Goal: Task Accomplishment & Management: Manage account settings

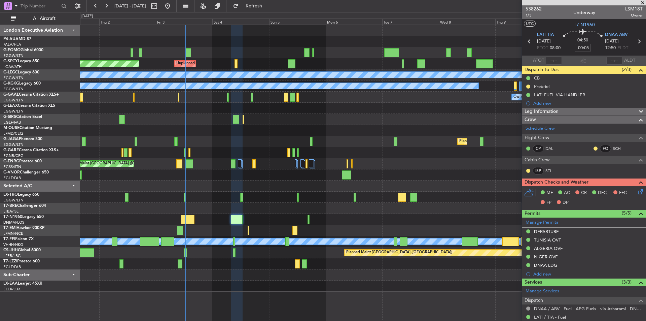
click at [311, 130] on div at bounding box center [363, 130] width 566 height 11
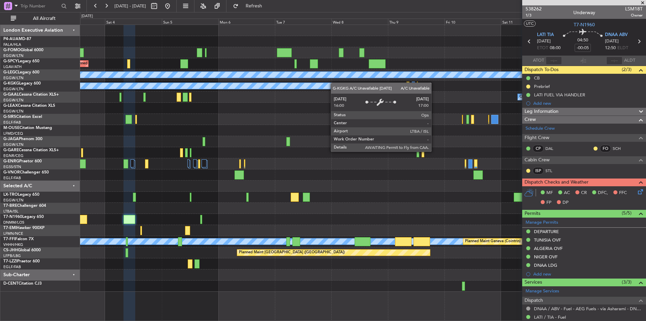
click at [330, 83] on div "Unplanned Maint [GEOGRAPHIC_DATA] Planned Maint [GEOGRAPHIC_DATA] A/C Unavailab…" at bounding box center [363, 158] width 566 height 267
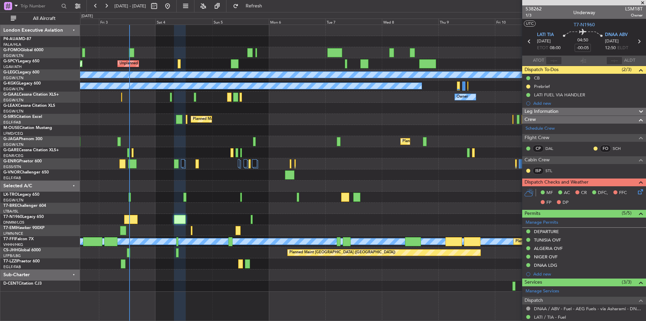
click at [320, 196] on div "A/C Unavailable Planned Maint Riga (Riga Intl)" at bounding box center [363, 197] width 566 height 11
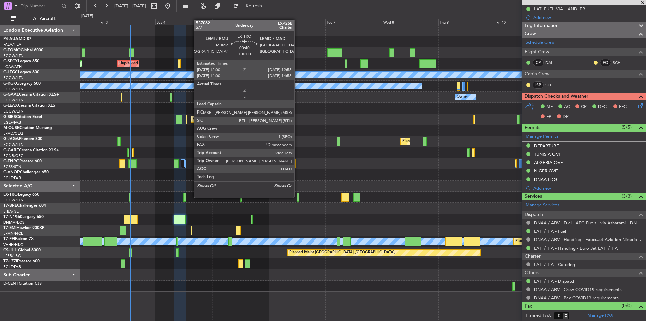
click at [298, 197] on div at bounding box center [298, 197] width 2 height 9
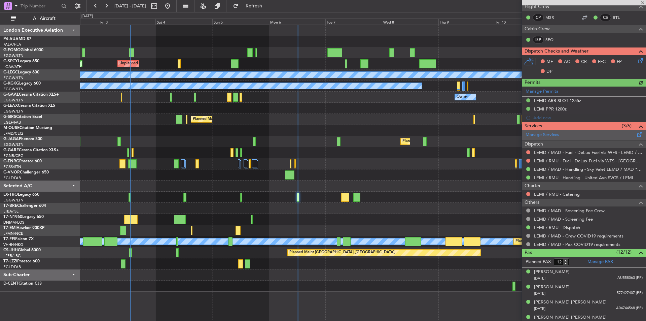
scroll to position [135, 0]
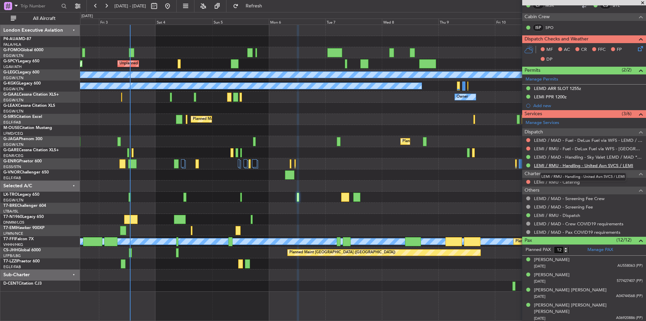
click at [585, 164] on link "LEMI / RMU - Handling - United Avn SVCS / LEMI" at bounding box center [583, 166] width 99 height 6
click at [643, 2] on span at bounding box center [643, 3] width 7 height 6
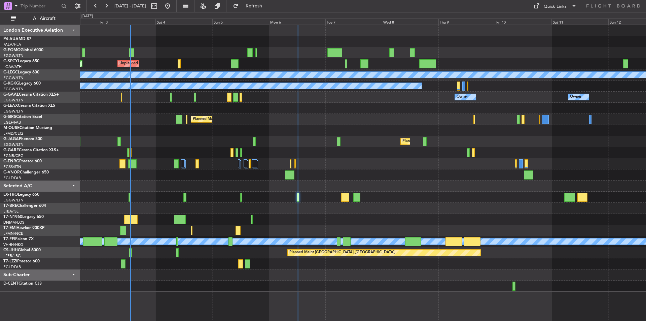
type input "0"
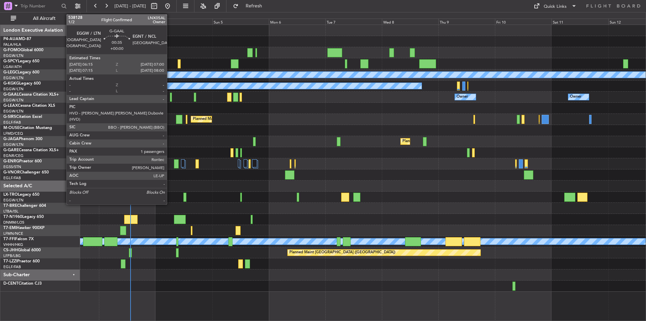
click at [170, 96] on div at bounding box center [171, 97] width 2 height 9
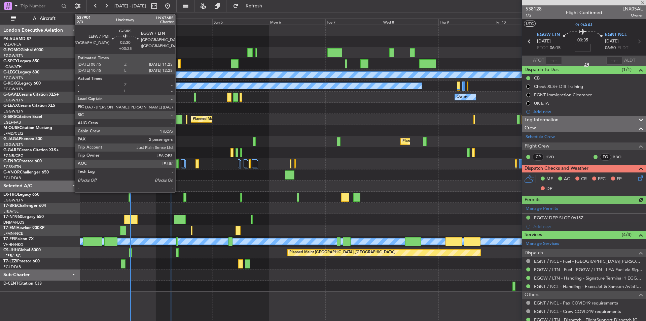
click at [178, 121] on div at bounding box center [179, 119] width 6 height 9
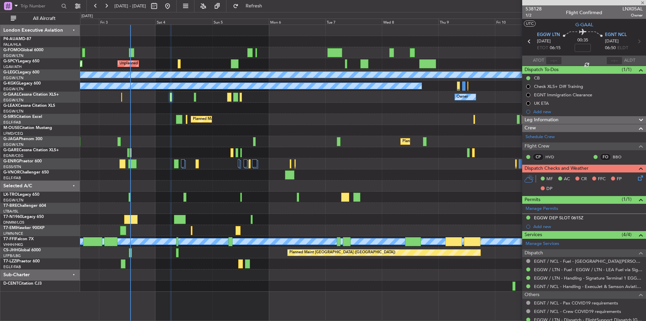
type input "+00:25"
type input "2"
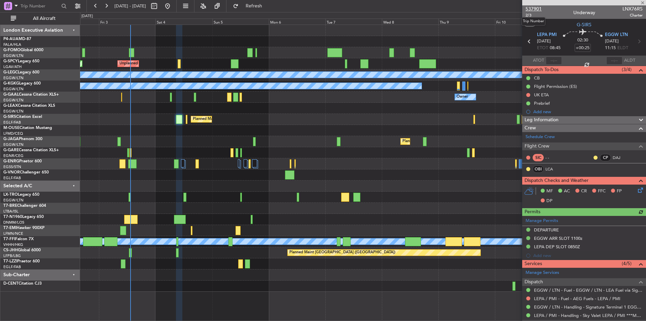
click at [538, 6] on span "537901" at bounding box center [534, 8] width 16 height 7
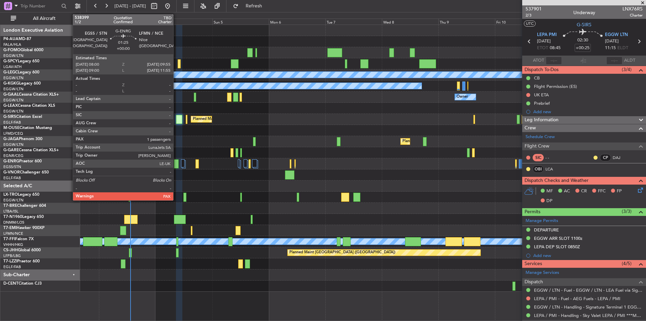
click at [176, 162] on div at bounding box center [176, 163] width 5 height 9
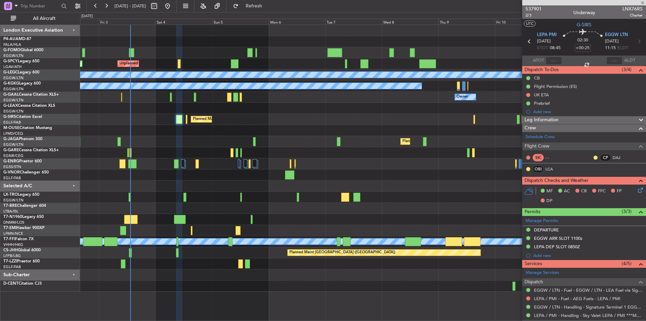
type input "1"
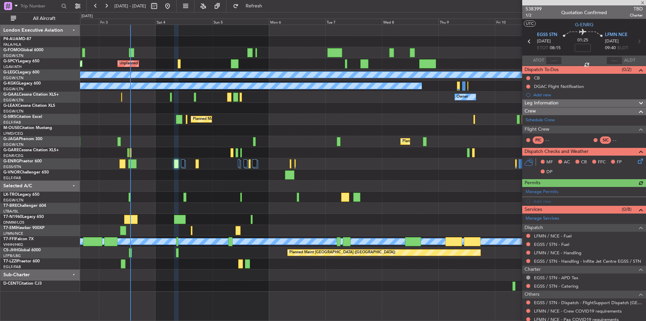
scroll to position [38, 0]
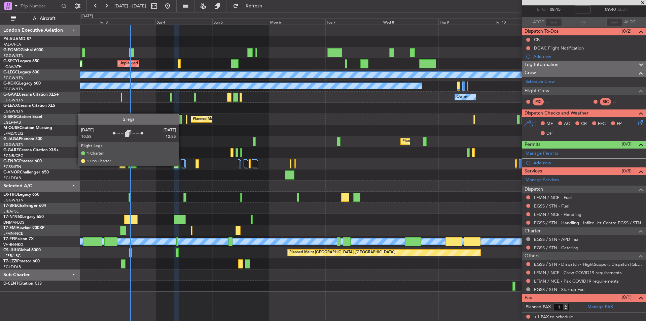
click at [182, 165] on div at bounding box center [183, 163] width 4 height 8
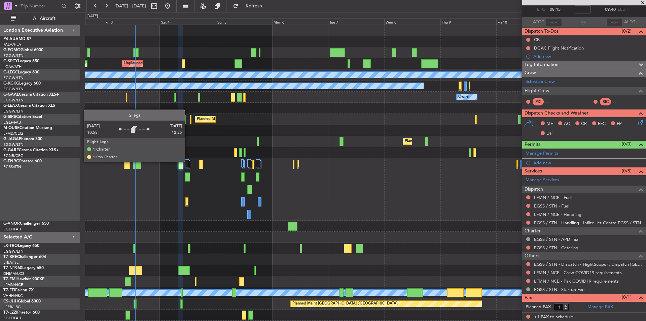
click at [188, 161] on div at bounding box center [187, 163] width 4 height 8
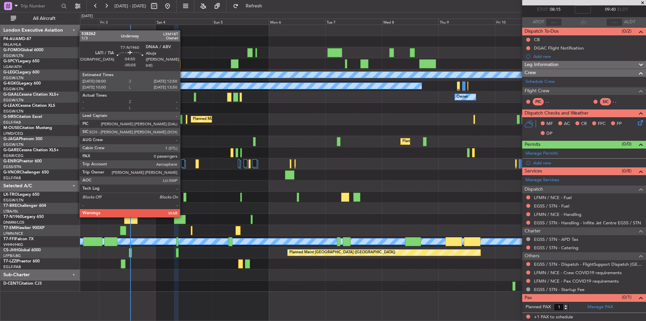
click at [183, 216] on div at bounding box center [179, 219] width 11 height 9
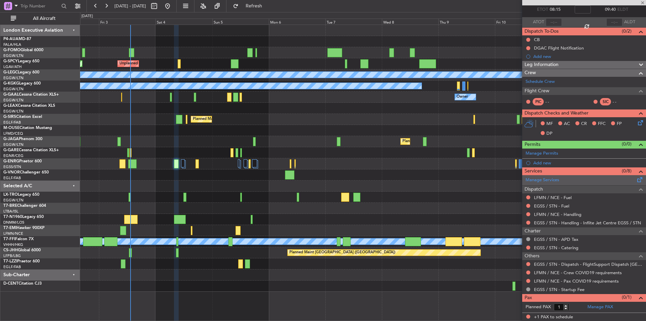
type input "-00:05"
type input "0"
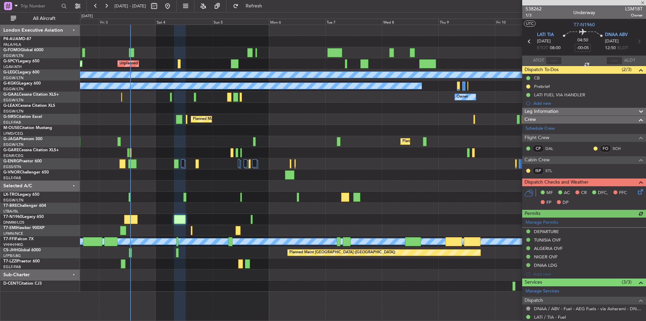
scroll to position [86, 0]
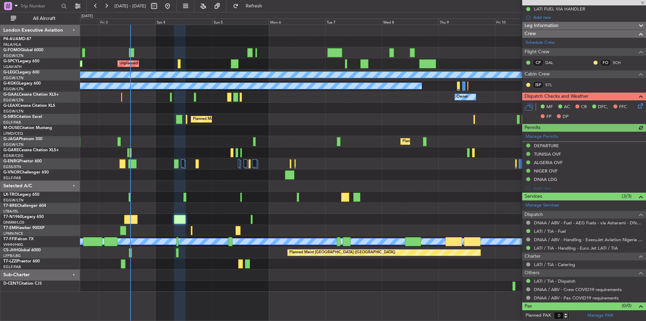
click at [642, 3] on div at bounding box center [584, 2] width 124 height 5
click at [642, 3] on span at bounding box center [643, 3] width 7 height 6
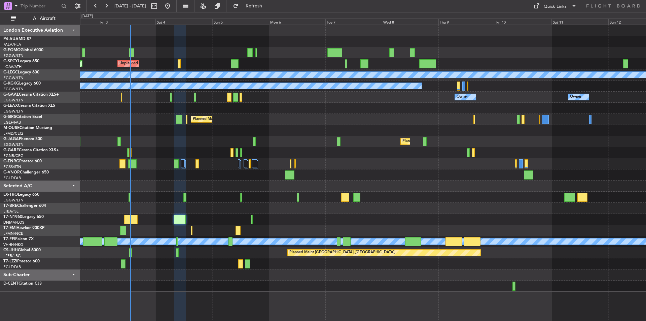
scroll to position [0, 0]
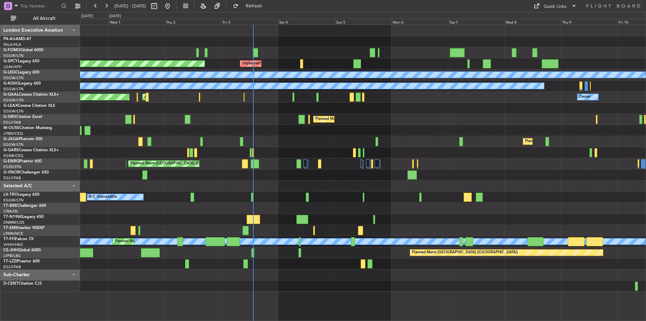
click at [279, 50] on div at bounding box center [363, 52] width 566 height 11
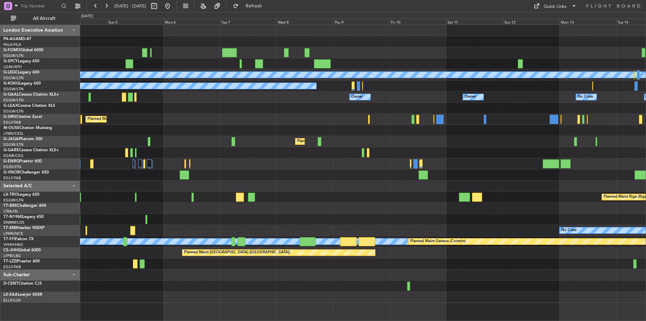
click at [306, 174] on div at bounding box center [363, 174] width 566 height 11
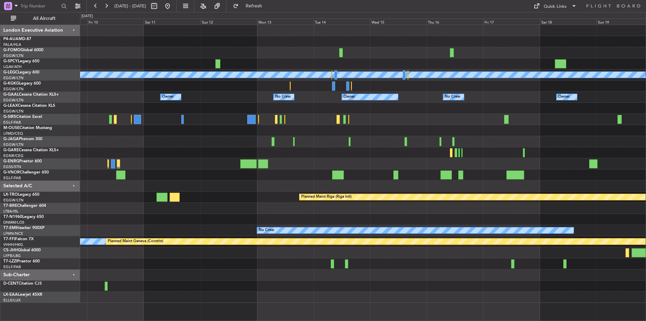
click at [193, 185] on div at bounding box center [363, 185] width 566 height 11
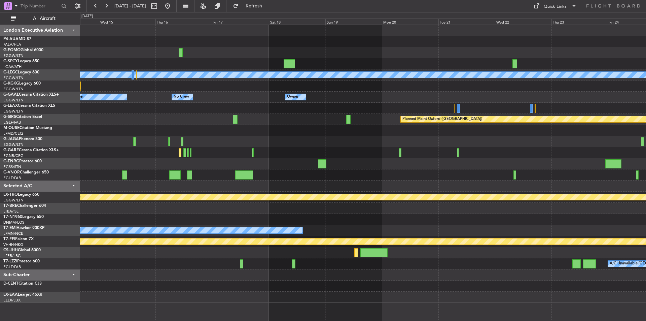
click at [241, 166] on div "A/C Unavailable London (Luton) Owner Owner No Crew Owner No Crew Owner Planned …" at bounding box center [363, 164] width 566 height 278
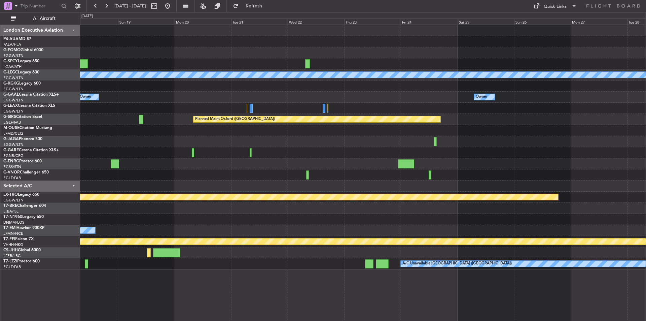
click at [280, 168] on div at bounding box center [363, 163] width 566 height 11
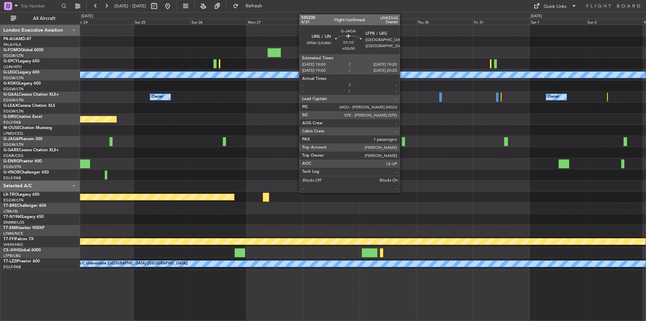
click at [403, 142] on div at bounding box center [403, 141] width 3 height 9
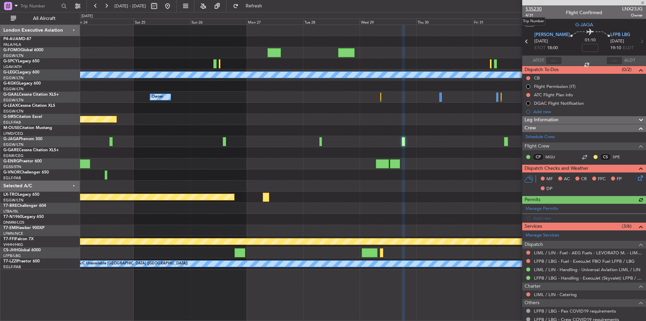
click at [537, 8] on span "535230" at bounding box center [534, 8] width 16 height 7
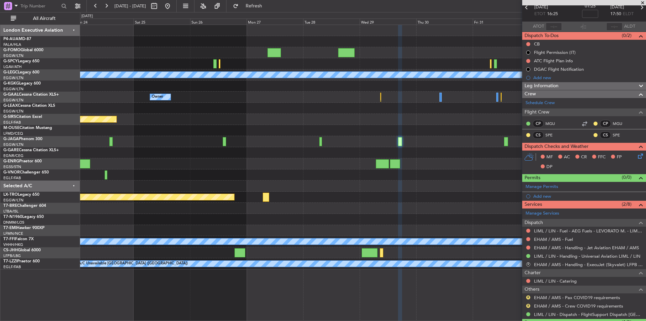
scroll to position [66, 0]
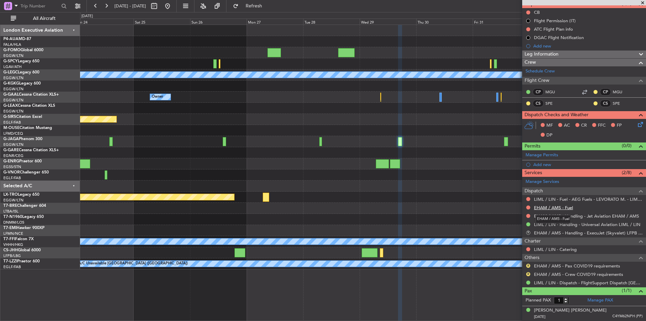
click at [554, 205] on link "EHAM / AMS - Fuel" at bounding box center [553, 208] width 39 height 6
click at [268, 4] on span "Refresh" at bounding box center [254, 6] width 28 height 5
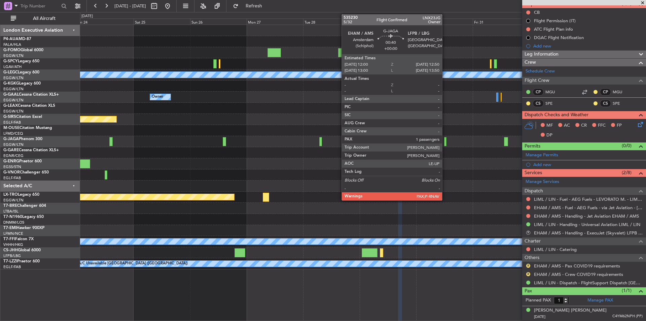
click at [445, 141] on div at bounding box center [445, 141] width 2 height 9
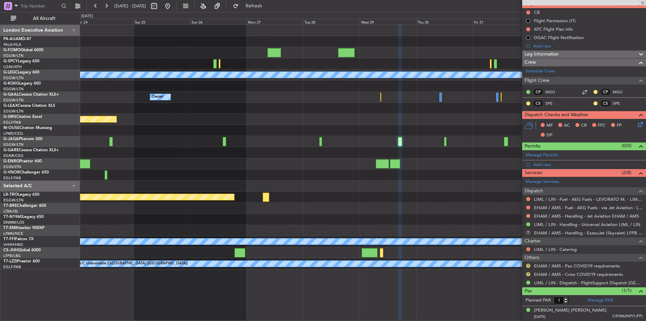
click at [445, 141] on div at bounding box center [445, 141] width 2 height 9
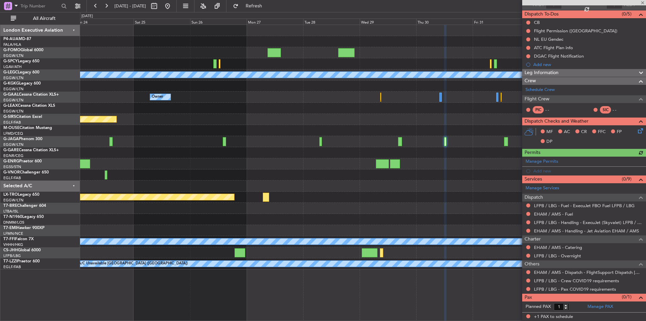
scroll to position [0, 0]
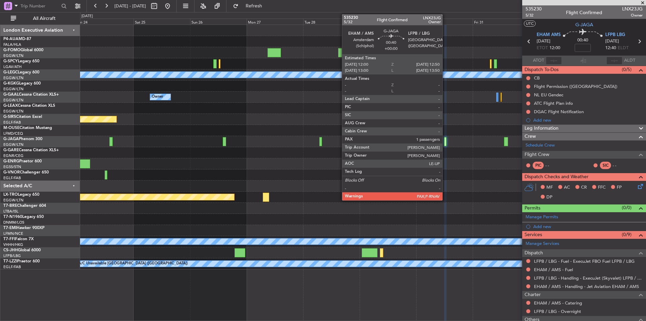
click at [446, 141] on div at bounding box center [445, 141] width 2 height 9
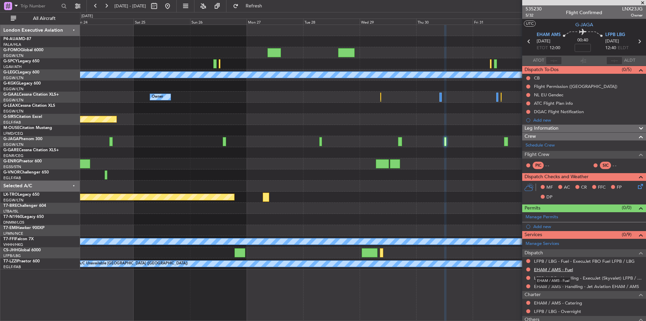
click at [564, 270] on link "EHAM / AMS - Fuel" at bounding box center [553, 270] width 39 height 6
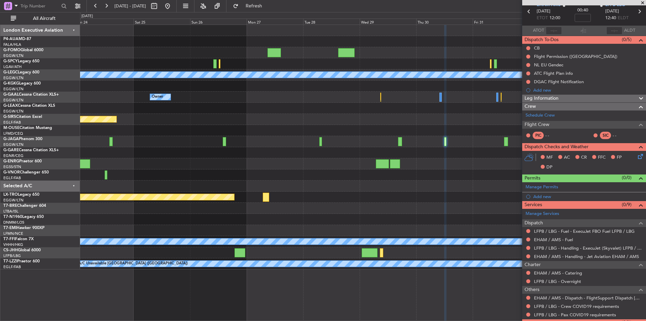
scroll to position [55, 0]
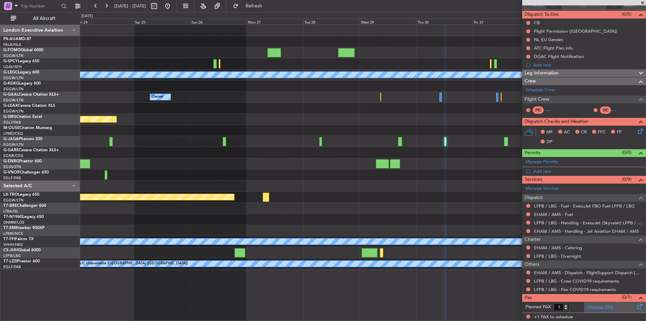
click at [597, 308] on link "Manage PAX" at bounding box center [601, 307] width 26 height 7
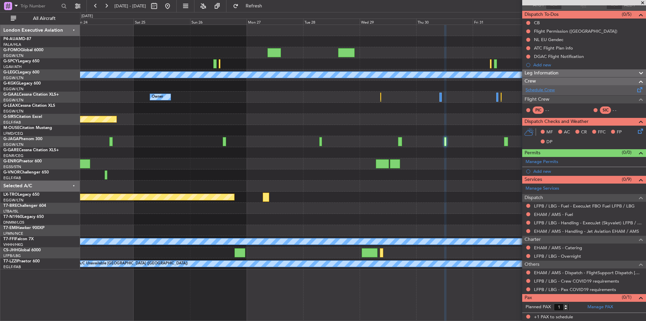
click at [535, 89] on link "Schedule Crew" at bounding box center [540, 90] width 29 height 7
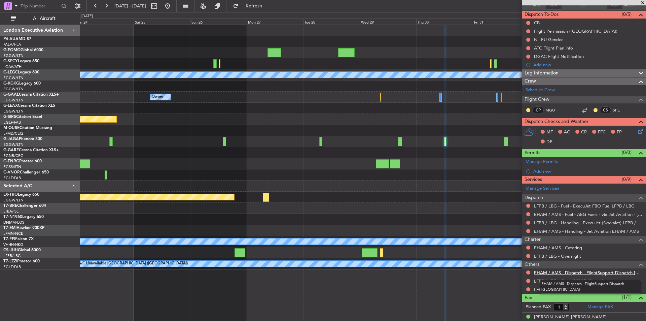
click at [562, 272] on link "EHAM / AMS - Dispatch - FlightSupport Dispatch UK" at bounding box center [588, 273] width 109 height 6
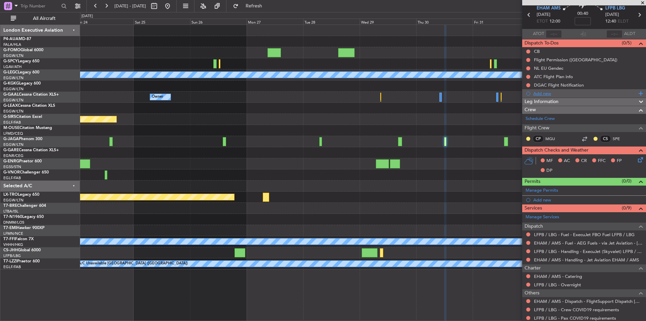
scroll to position [0, 0]
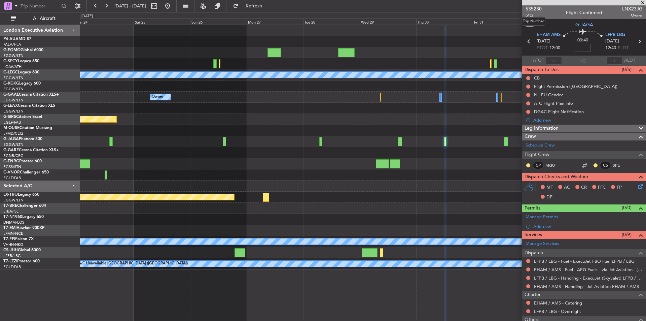
click at [535, 9] on span "535230" at bounding box center [534, 8] width 16 height 7
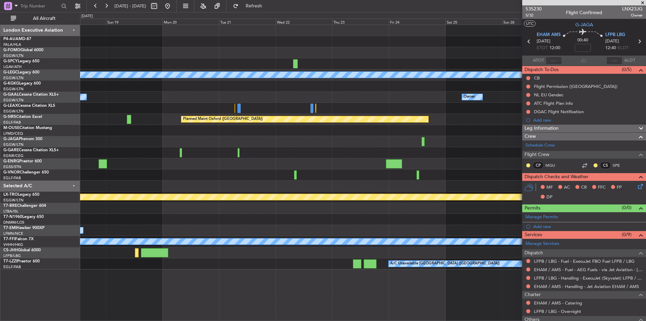
click at [507, 136] on div at bounding box center [363, 141] width 566 height 11
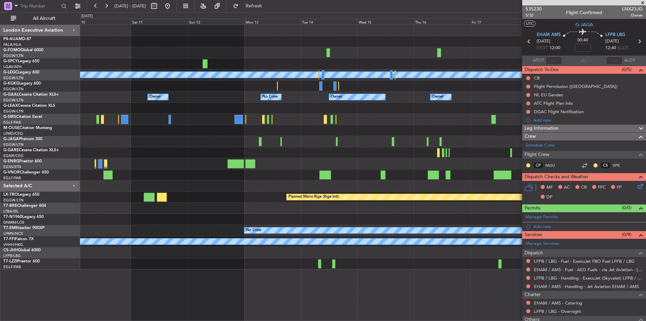
click at [469, 134] on div "A/C Unavailable London (Luton) A/C Unavailable Istanbul (Ataturk) Owner No Crew…" at bounding box center [363, 147] width 566 height 244
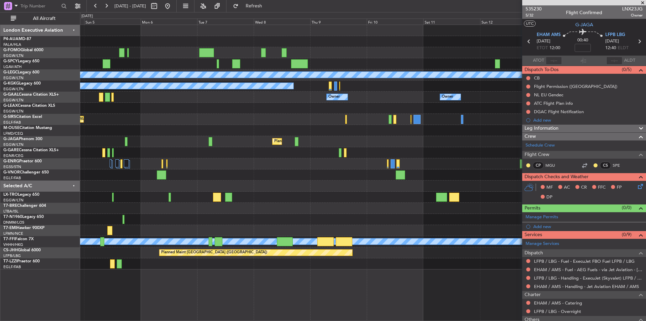
click at [488, 131] on div at bounding box center [363, 130] width 566 height 11
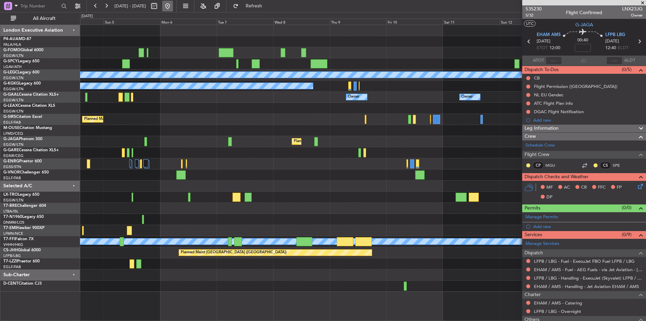
click at [173, 9] on button at bounding box center [167, 6] width 11 height 11
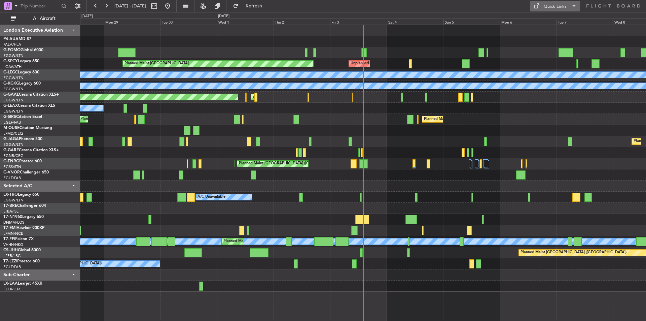
click at [573, 4] on span at bounding box center [574, 6] width 8 height 8
click at [561, 22] on button "Trip Builder" at bounding box center [556, 22] width 50 height 16
click at [572, 6] on span at bounding box center [574, 6] width 8 height 8
click at [556, 22] on button "Trip Builder" at bounding box center [556, 22] width 50 height 16
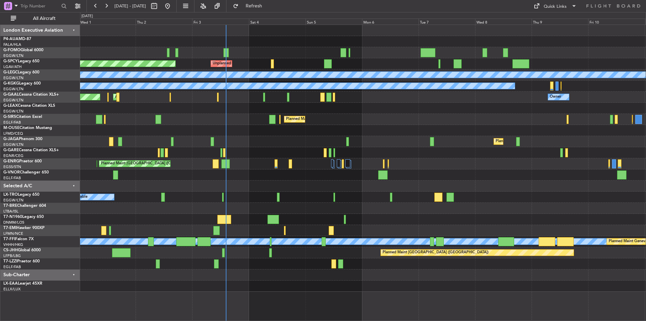
click at [297, 150] on div "Planned Maint Bremen Unplanned Maint Bremen A/C Unavailable London (Luton) A/C …" at bounding box center [363, 158] width 566 height 267
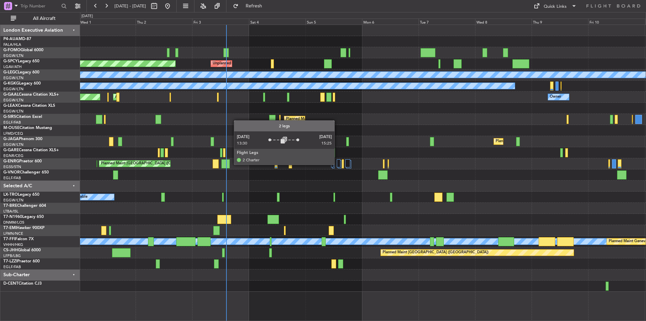
click at [338, 164] on div at bounding box center [339, 163] width 4 height 8
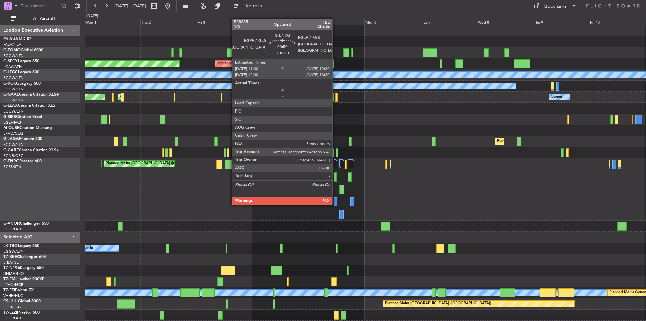
click at [336, 204] on div at bounding box center [335, 201] width 3 height 9
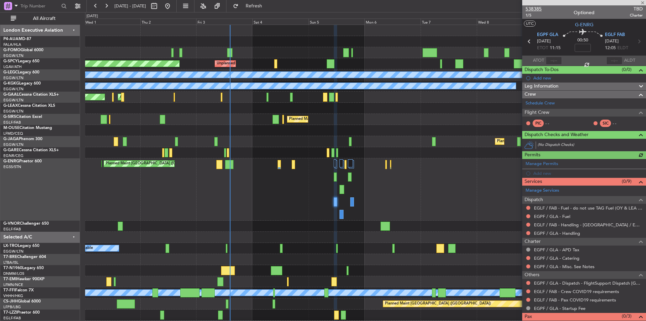
click at [538, 11] on span "538385" at bounding box center [534, 8] width 16 height 7
click at [253, 2] on button "Refresh" at bounding box center [250, 6] width 40 height 11
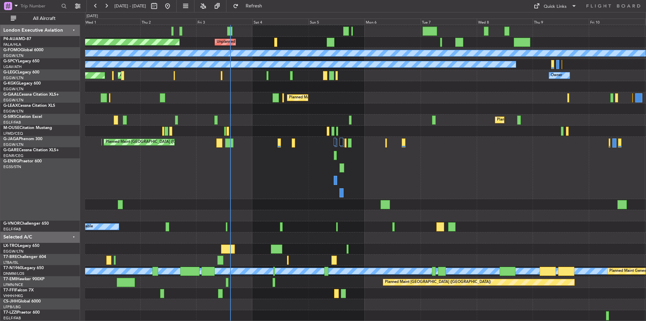
scroll to position [22, 0]
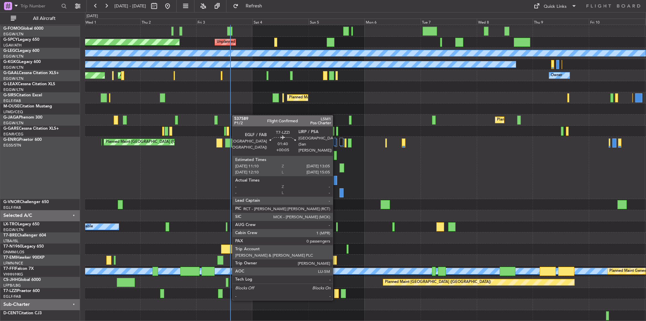
click at [336, 293] on div at bounding box center [336, 293] width 5 height 9
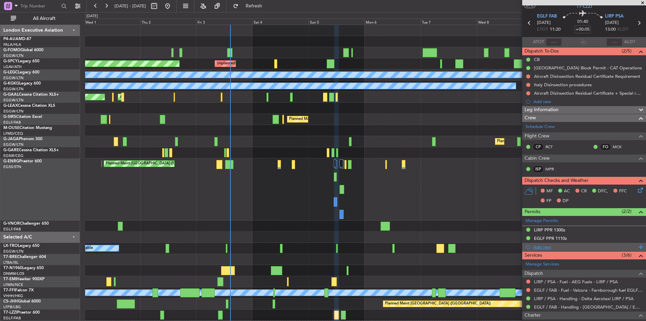
scroll to position [0, 0]
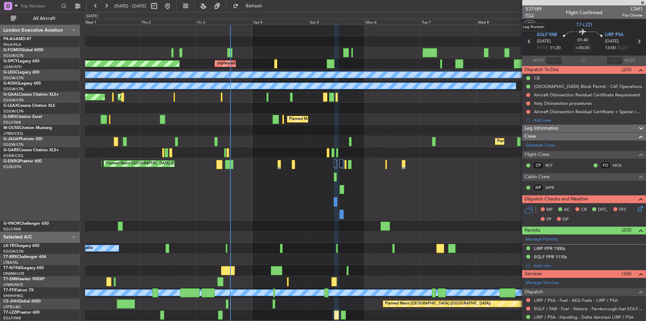
click at [529, 14] on span "P1/2" at bounding box center [534, 15] width 16 height 6
click at [536, 10] on span "537589" at bounding box center [534, 8] width 16 height 7
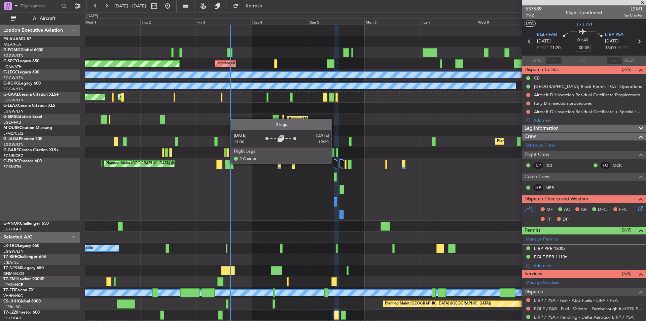
click at [335, 163] on div at bounding box center [335, 163] width 2 height 8
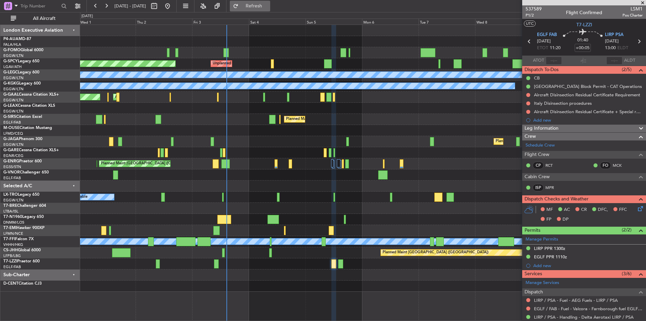
click at [268, 8] on span "Refresh" at bounding box center [254, 6] width 28 height 5
type input "2"
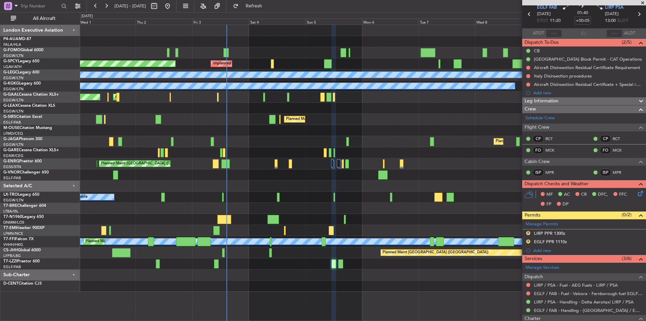
scroll to position [106, 0]
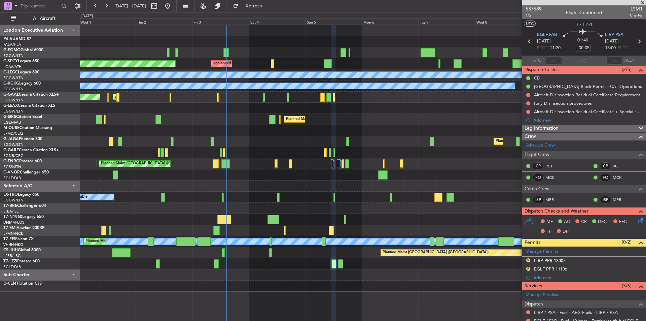
scroll to position [106, 0]
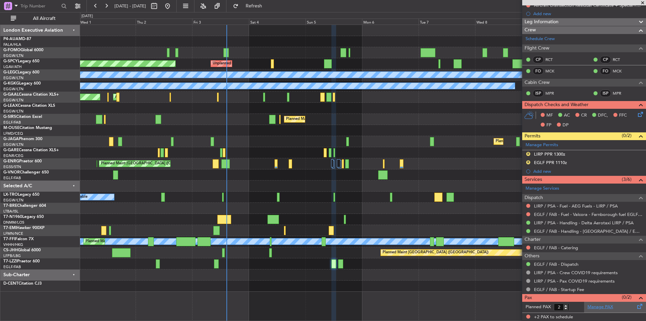
click at [597, 308] on link "Manage PAX" at bounding box center [601, 307] width 26 height 7
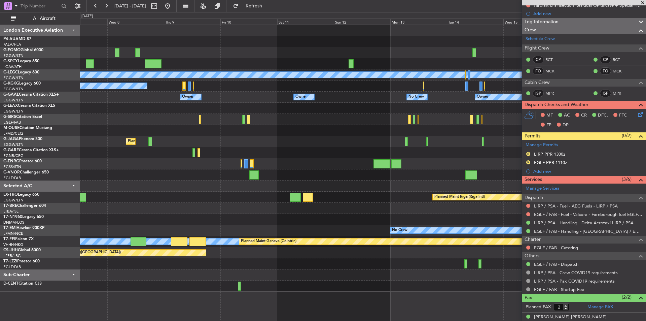
click at [13, 124] on div "A/C Unavailable London (Luton) A/C Unavailable Istanbul (Ataturk) Owner Owner N…" at bounding box center [323, 166] width 646 height 309
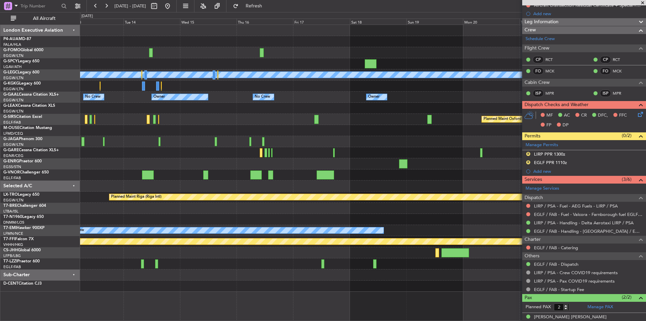
click at [73, 169] on div "A/C Unavailable London (Luton) No Crew Owner Owner No Crew Owner Owner Owner Pl…" at bounding box center [323, 166] width 646 height 309
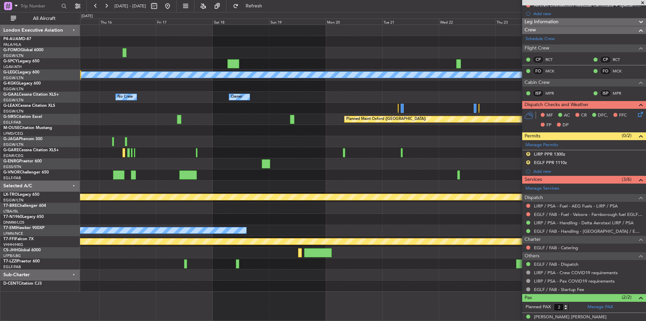
click at [166, 172] on div at bounding box center [363, 174] width 566 height 11
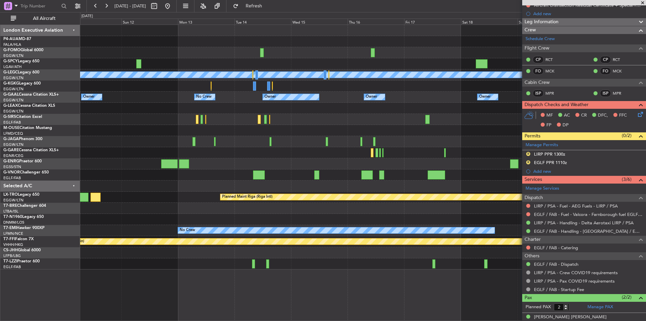
click at [517, 248] on div "A/C Unavailable London (Luton) Owner No Crew Owner Owner No Crew Owner Owner Pl…" at bounding box center [363, 147] width 566 height 244
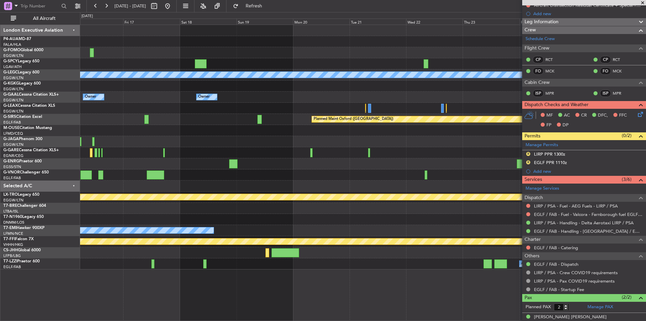
click at [65, 265] on div "A/C Unavailable London (Luton) Owner No Crew Owner Owner Owner Planned Maint Ox…" at bounding box center [323, 166] width 646 height 309
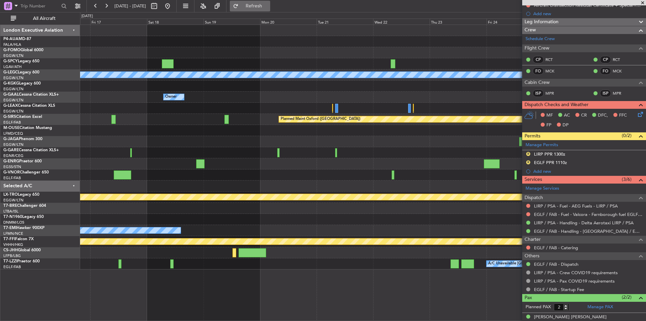
click at [254, 9] on button "Refresh" at bounding box center [250, 6] width 40 height 11
click at [267, 7] on span "Refreshing..." at bounding box center [254, 6] width 28 height 5
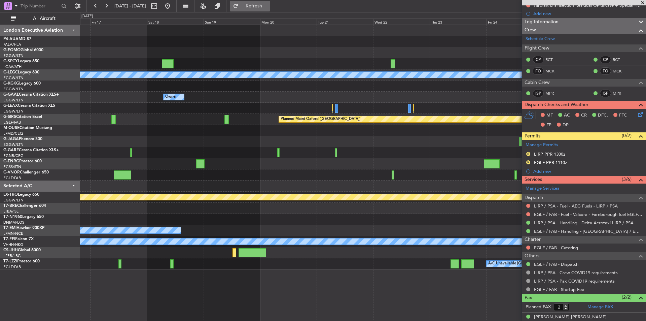
click at [266, 10] on button "Refresh" at bounding box center [250, 6] width 40 height 11
click at [173, 7] on button at bounding box center [167, 6] width 11 height 11
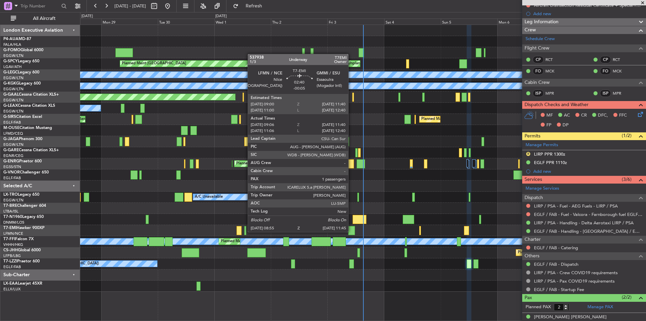
click at [351, 231] on div at bounding box center [351, 230] width 7 height 9
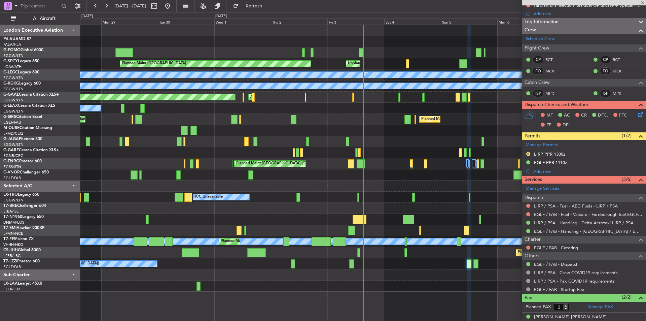
type input "-00:05"
type input "09:06"
type input "11:40"
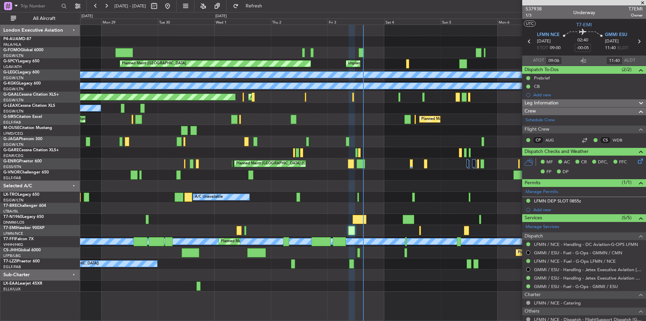
click at [642, 3] on span at bounding box center [643, 3] width 7 height 6
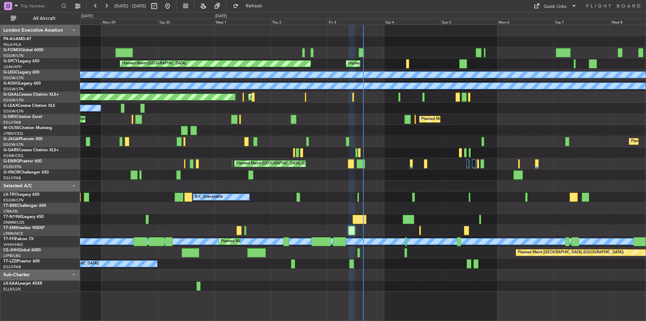
type input "0"
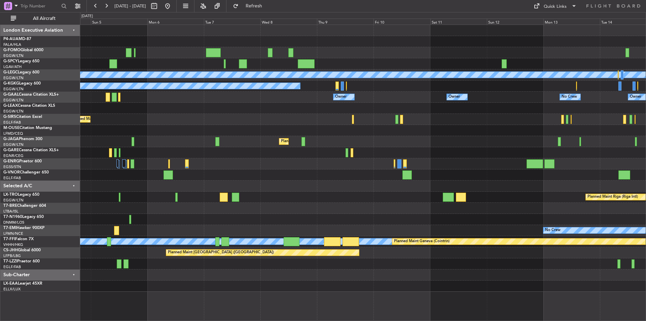
click at [198, 213] on div "Unplanned Maint Bremen Planned Maint Bremen A/C Unavailable London (Luton) A/C …" at bounding box center [363, 158] width 566 height 267
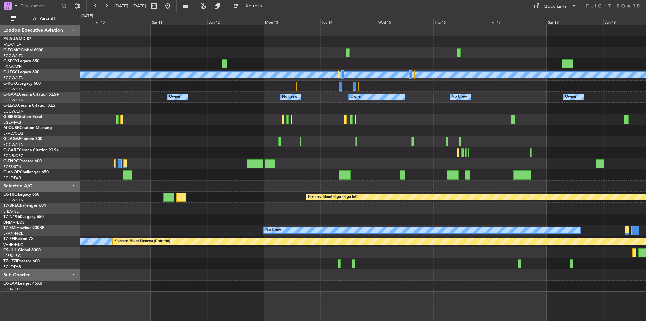
click at [158, 198] on div "Planned Maint Riga (Riga Intl)" at bounding box center [363, 197] width 566 height 11
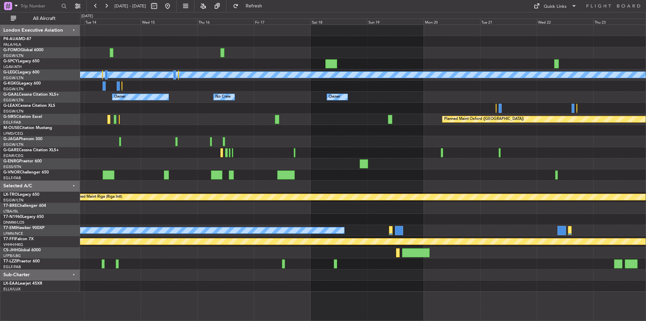
click at [207, 202] on div "A/C Unavailable London (Luton) Owner Owner No Crew Owner No Crew Owner Planned …" at bounding box center [363, 158] width 566 height 267
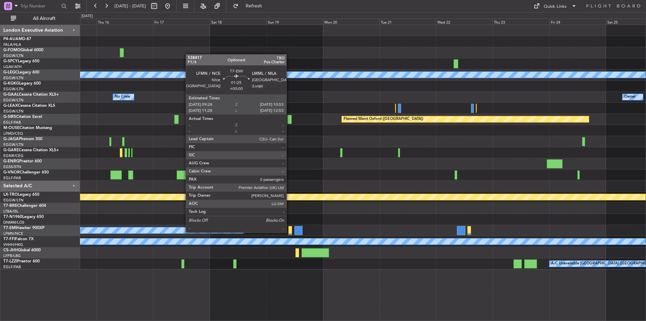
click at [289, 232] on div at bounding box center [289, 230] width 3 height 9
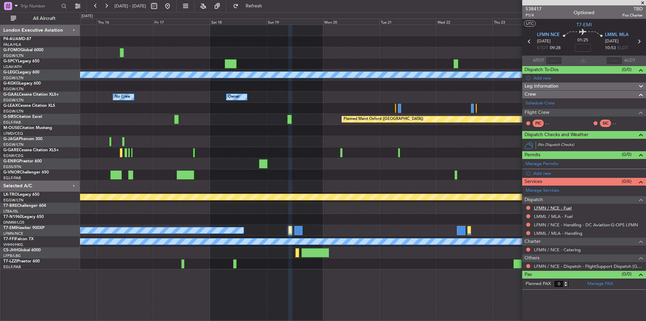
click at [556, 206] on link "LFMN / NCE - Fuel" at bounding box center [553, 208] width 38 height 6
click at [545, 215] on link "LMML / MLA - Fuel" at bounding box center [553, 216] width 39 height 6
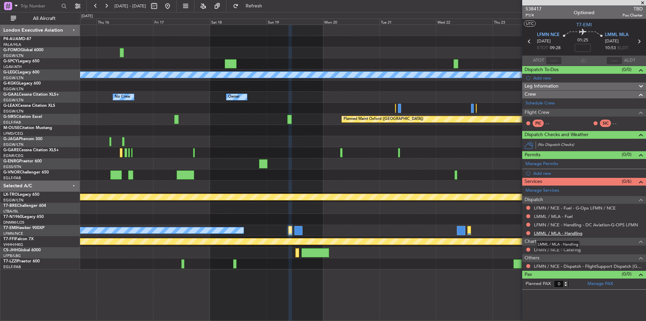
click at [552, 232] on link "LMML / MLA - Handling" at bounding box center [558, 233] width 48 height 6
click at [268, 4] on span "Refresh" at bounding box center [254, 6] width 28 height 5
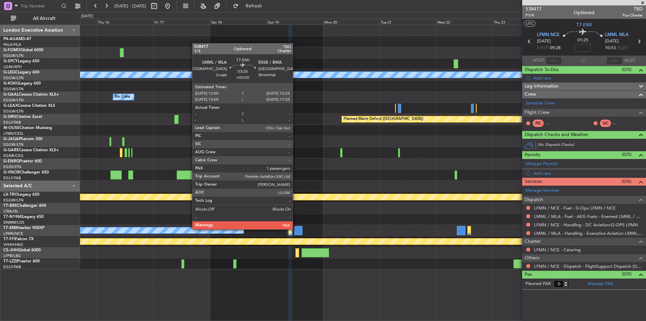
click at [296, 229] on div at bounding box center [299, 230] width 8 height 9
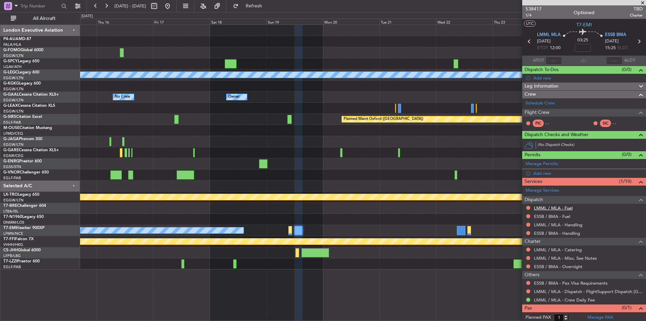
click at [543, 207] on link "LMML / MLA - Fuel" at bounding box center [553, 208] width 39 height 6
click at [550, 218] on link "ESSB / BMA - Fuel" at bounding box center [552, 216] width 36 height 6
click at [550, 224] on link "LMML / MLA - Handling" at bounding box center [558, 225] width 48 height 6
click at [268, 7] on span "Refresh" at bounding box center [254, 6] width 28 height 5
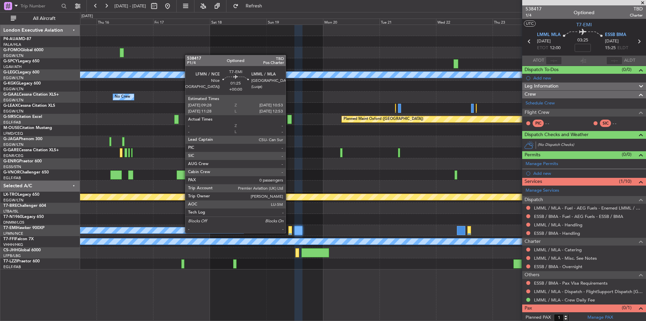
click at [289, 232] on div at bounding box center [289, 230] width 3 height 9
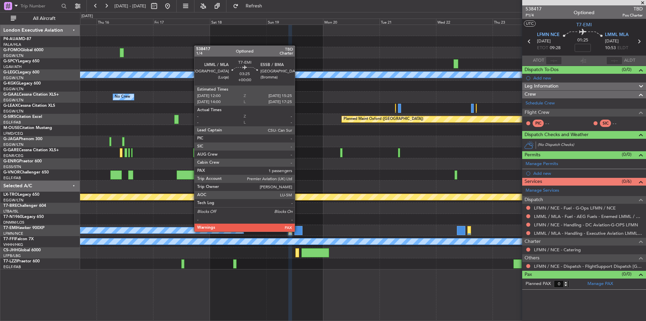
click at [298, 231] on div at bounding box center [299, 230] width 8 height 9
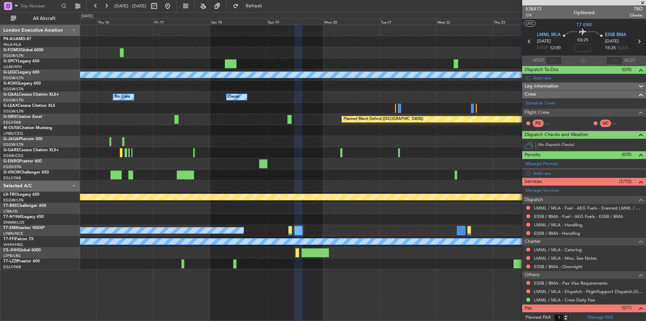
click at [573, 221] on div "LMML / MLA - Handling" at bounding box center [584, 224] width 124 height 8
click at [575, 228] on mat-tooltip-component "LMML / MLA - Handling" at bounding box center [558, 236] width 53 height 18
click at [565, 226] on link "LMML / MLA - Handling" at bounding box center [558, 225] width 48 height 6
click at [551, 232] on link "ESSB / BMA - Handling" at bounding box center [557, 233] width 46 height 6
click at [268, 6] on span "Refresh" at bounding box center [254, 6] width 28 height 5
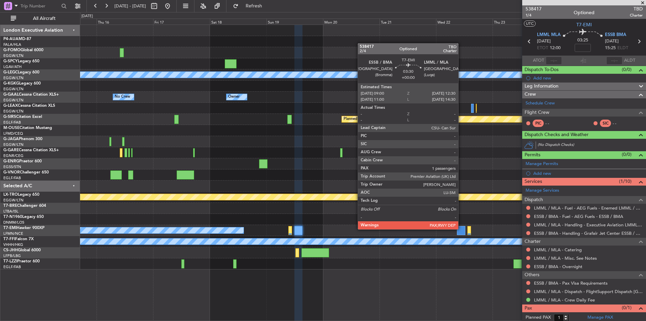
click at [461, 229] on div at bounding box center [461, 230] width 8 height 9
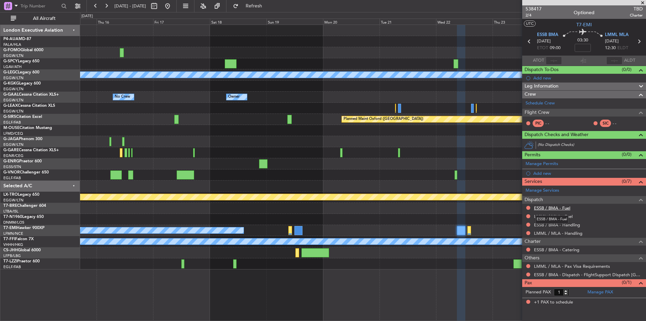
click at [552, 206] on link "ESSB / BMA - Fuel" at bounding box center [552, 208] width 36 height 6
click at [545, 215] on link "LMML / MLA - Fuel" at bounding box center [553, 216] width 39 height 6
click at [549, 224] on link "ESSB / BMA - Handling" at bounding box center [557, 225] width 46 height 6
click at [548, 233] on link "LMML / MLA - Handling" at bounding box center [558, 233] width 48 height 6
click at [268, 5] on span "Refresh" at bounding box center [254, 6] width 28 height 5
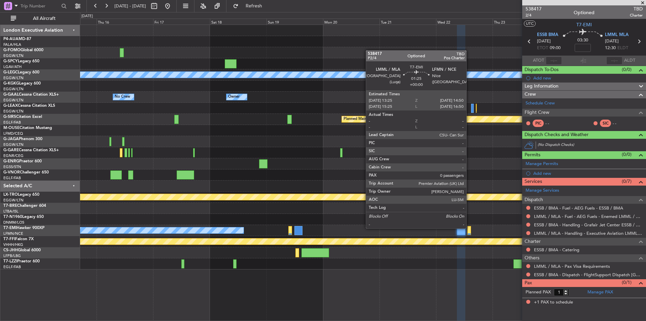
click at [470, 228] on div at bounding box center [469, 230] width 3 height 9
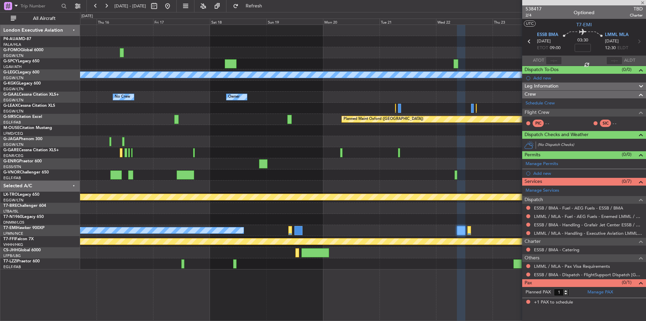
type input "0"
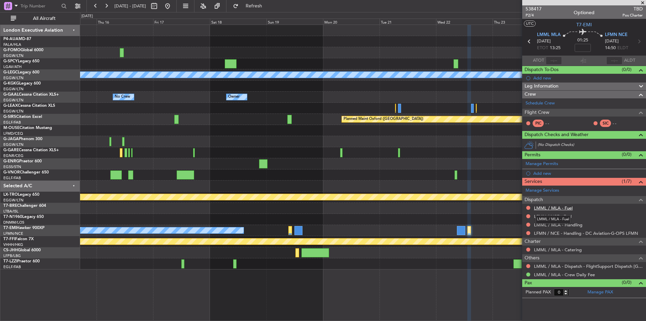
click at [550, 207] on link "LMML / MLA - Fuel" at bounding box center [553, 208] width 39 height 6
click at [554, 216] on link "LFMN / NCE - Fuel" at bounding box center [553, 216] width 38 height 6
click at [268, 8] on span "Refresh" at bounding box center [254, 6] width 28 height 5
click at [553, 224] on link "LMML / MLA - Handling" at bounding box center [558, 225] width 48 height 6
click at [268, 7] on span "Refresh" at bounding box center [254, 6] width 28 height 5
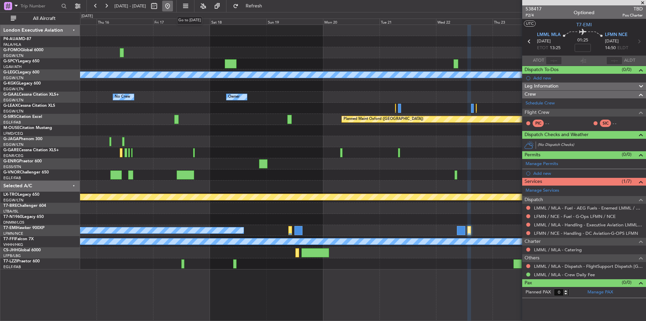
click at [173, 5] on button at bounding box center [167, 6] width 11 height 11
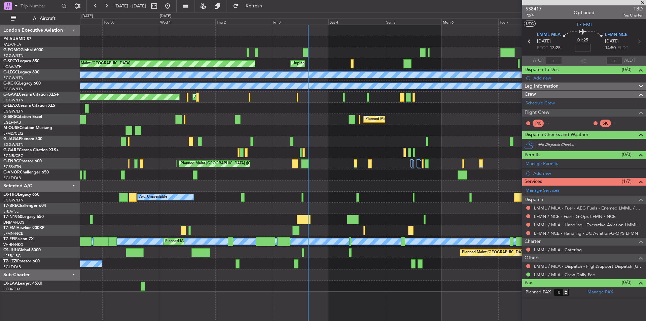
click at [365, 277] on div at bounding box center [363, 274] width 566 height 11
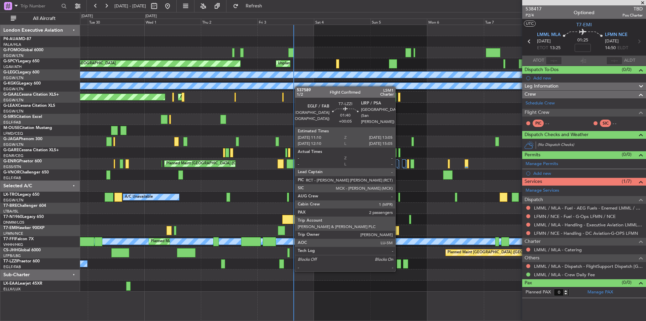
click at [399, 264] on div at bounding box center [399, 263] width 5 height 9
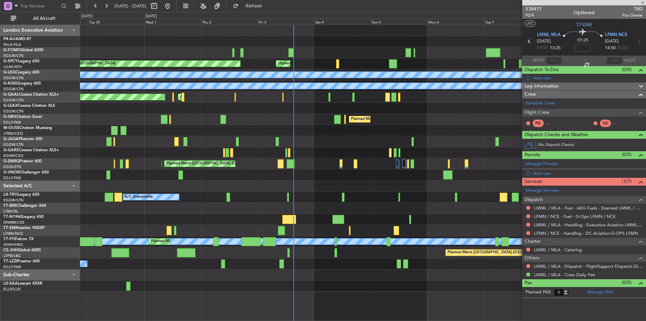
type input "+00:05"
type input "2"
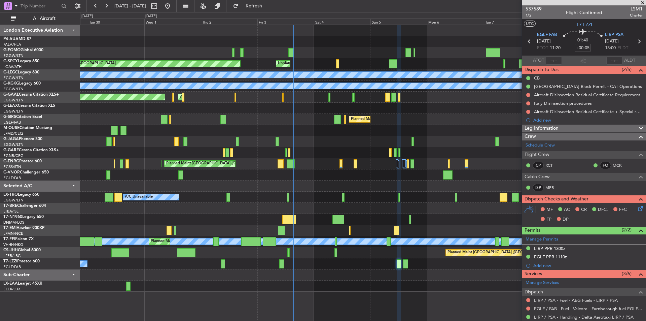
click at [528, 16] on span "1/2" at bounding box center [534, 15] width 16 height 6
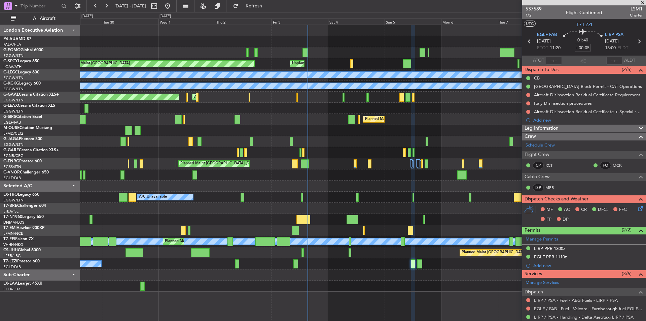
click at [329, 258] on div "Planned Maint Bremen Unplanned Maint Bremen A/C Unavailable London (Luton) A/C …" at bounding box center [363, 158] width 566 height 267
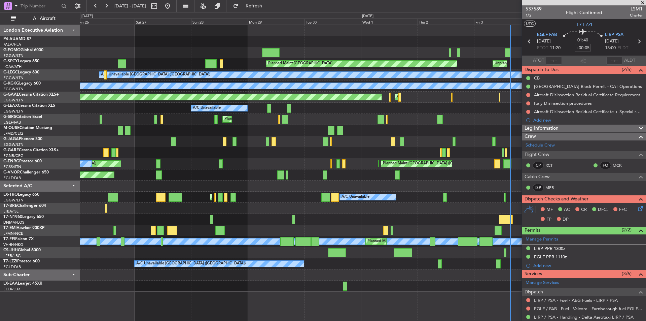
click at [415, 278] on div "Planned Maint London (Luton) Planned Maint Bremen Unplanned Maint Bremen A/C Un…" at bounding box center [363, 158] width 566 height 267
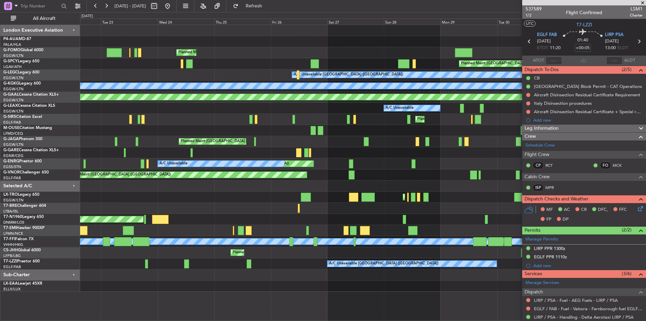
click at [387, 281] on div "Planned Maint London (Luton) Planned Maint Bremen Unplanned Maint Bremen A/C Un…" at bounding box center [363, 158] width 566 height 267
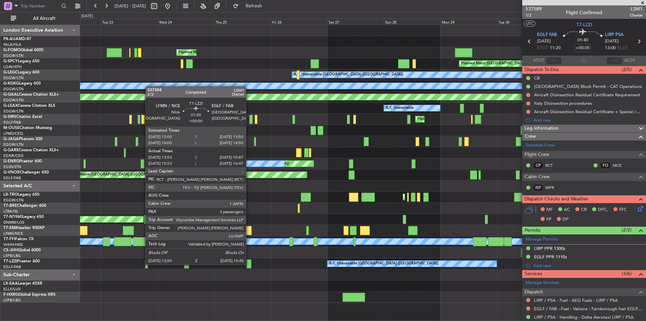
click at [249, 264] on div at bounding box center [249, 263] width 5 height 9
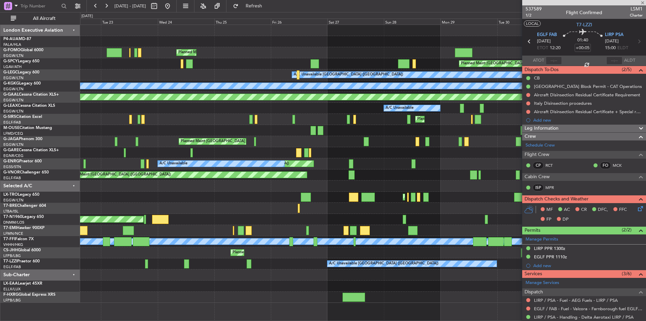
type input "16:08"
type input "16:42"
type input "3"
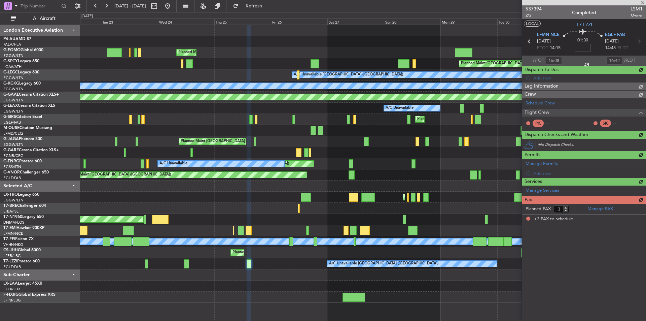
type input "14:08"
type input "15:42"
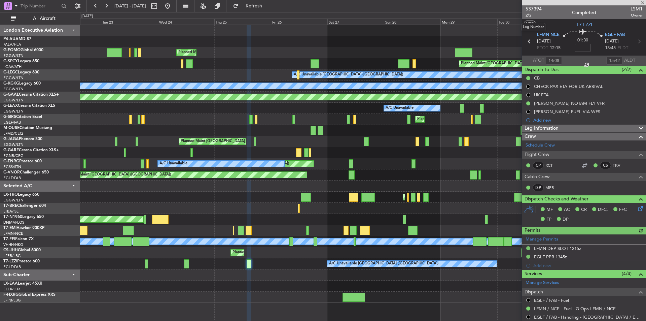
click at [529, 13] on span "2/2" at bounding box center [534, 15] width 16 height 6
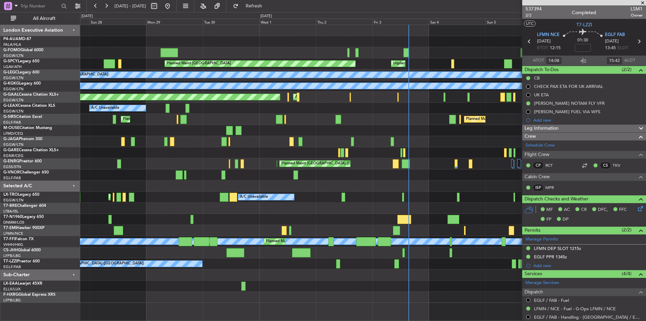
click at [108, 256] on div "Planned Maint Bremen Unplanned Maint Bremen A/C Unavailable London (Luton) A/C …" at bounding box center [363, 164] width 566 height 278
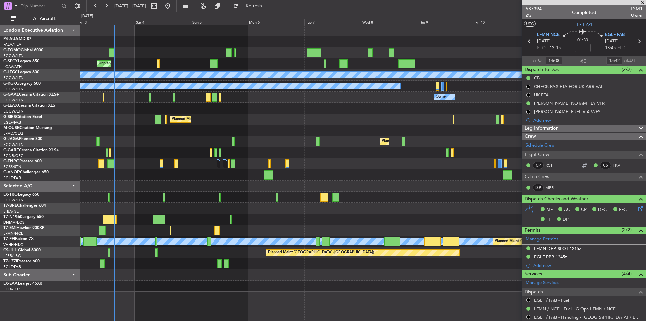
click at [121, 204] on div at bounding box center [363, 208] width 566 height 11
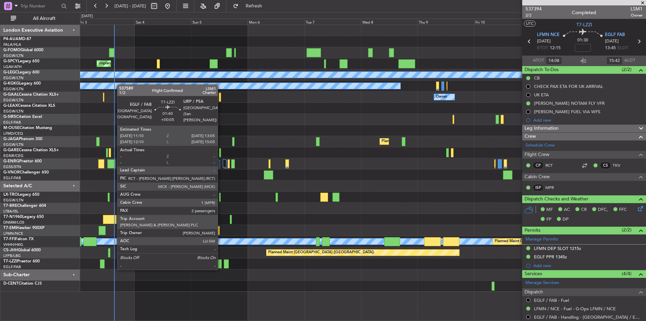
click at [221, 262] on div at bounding box center [219, 263] width 5 height 9
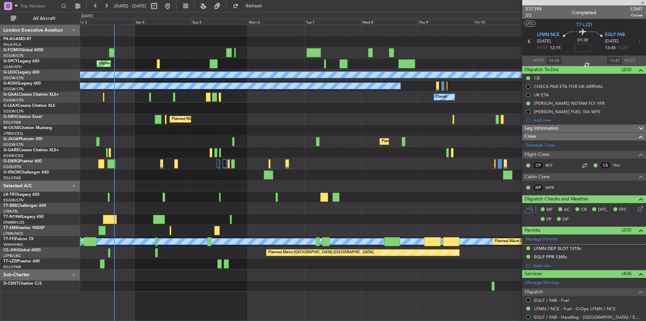
type input "+00:05"
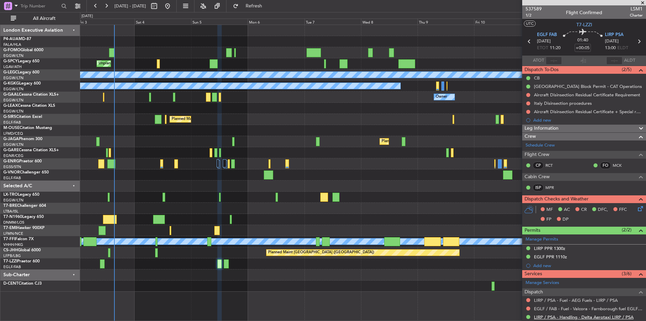
scroll to position [116, 0]
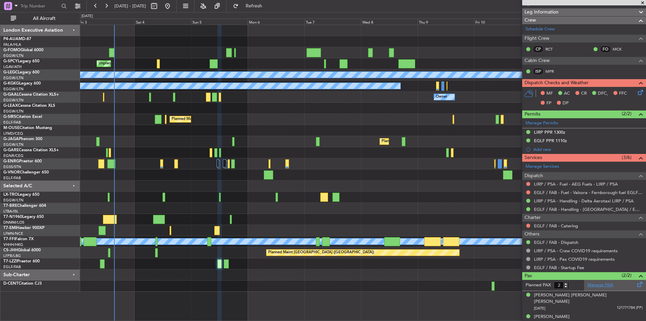
click at [596, 286] on link "Manage PAX" at bounding box center [601, 285] width 26 height 7
click at [591, 284] on link "Manage PAX" at bounding box center [601, 285] width 26 height 7
click at [267, 8] on span "Refresh" at bounding box center [254, 6] width 28 height 5
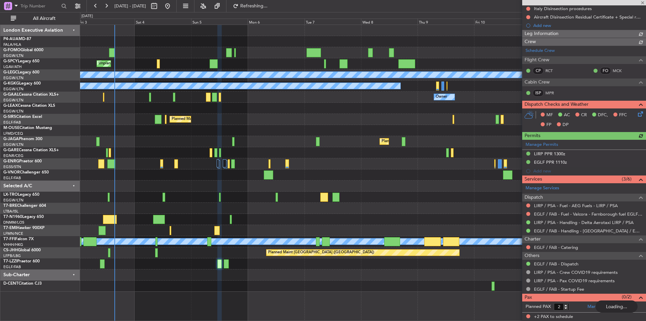
scroll to position [94, 0]
click at [594, 310] on link "Manage PAX" at bounding box center [601, 307] width 26 height 7
click at [268, 4] on span "Refresh" at bounding box center [254, 6] width 28 height 5
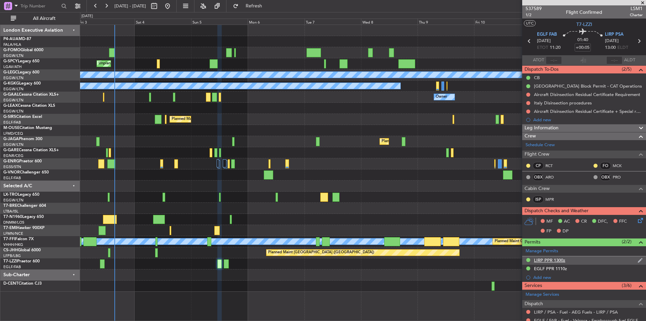
scroll to position [0, 0]
click at [535, 7] on span "537589" at bounding box center [534, 8] width 16 height 7
click at [268, 5] on span "Refresh" at bounding box center [254, 6] width 28 height 5
type input "0"
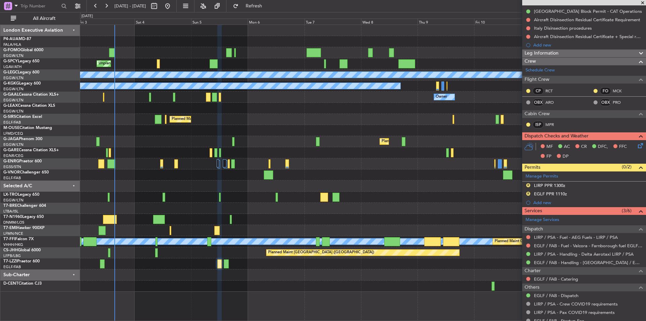
scroll to position [98, 0]
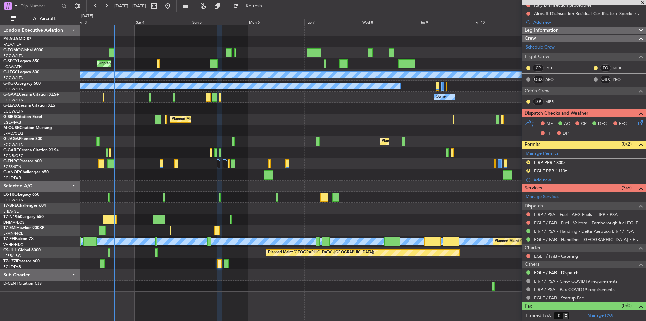
click at [552, 272] on link "EGLF / FAB - Dispatch" at bounding box center [556, 273] width 44 height 6
click at [642, 3] on span at bounding box center [643, 3] width 7 height 6
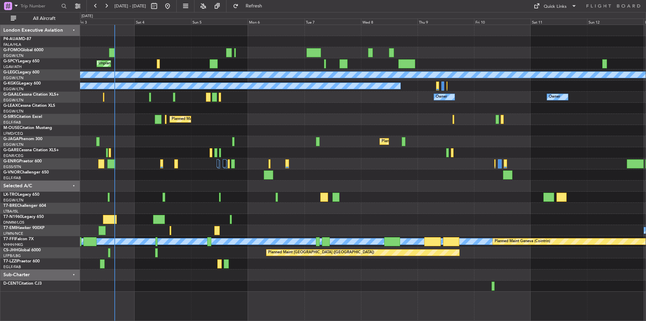
scroll to position [0, 0]
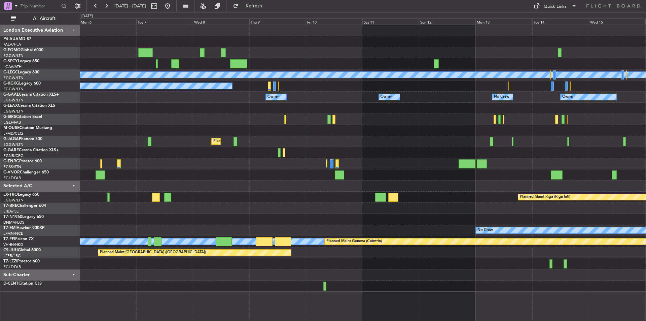
click at [355, 185] on div "Unplanned Maint Bremen A/C Unavailable London (Luton) A/C Unavailable Istanbul …" at bounding box center [363, 158] width 566 height 267
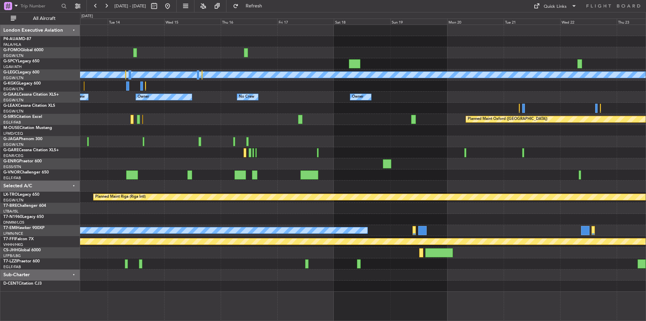
click at [210, 169] on div at bounding box center [363, 163] width 566 height 11
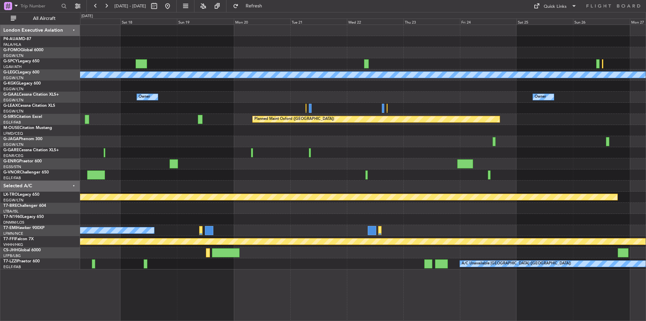
click at [292, 187] on div "A/C Unavailable London (Luton) Owner Owner No Crew Owner Owner Planned Maint Ox…" at bounding box center [363, 147] width 566 height 244
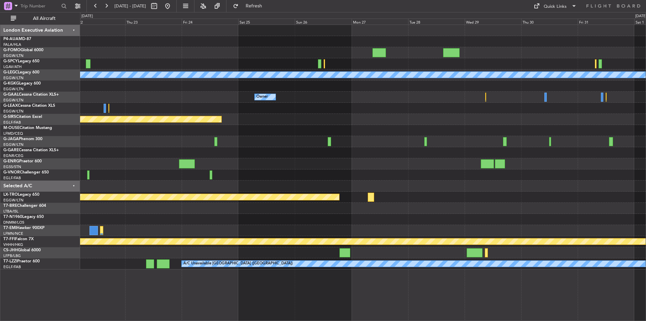
click at [322, 125] on div "A/C Unavailable London (Luton) Owner Owner Planned Maint Oxford (Kidlington) Pl…" at bounding box center [363, 147] width 566 height 244
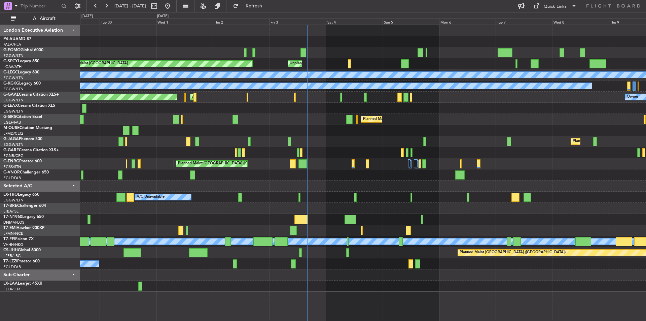
click at [476, 115] on div "Planned Maint [GEOGRAPHIC_DATA] Unplanned Maint [GEOGRAPHIC_DATA] A/C Unavailab…" at bounding box center [363, 158] width 566 height 267
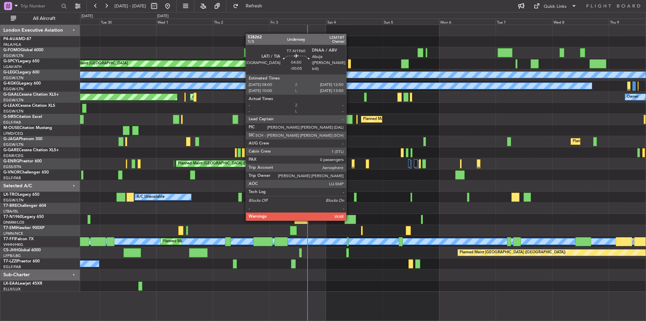
click at [349, 219] on div at bounding box center [350, 219] width 11 height 9
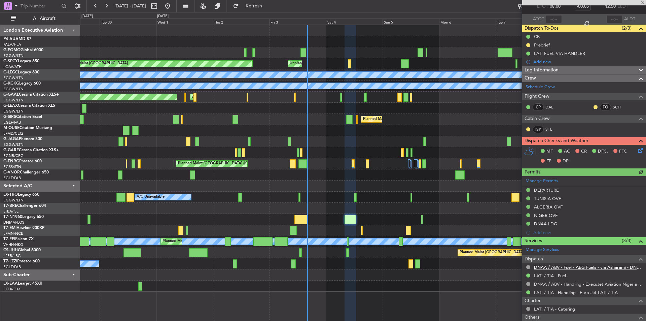
scroll to position [86, 0]
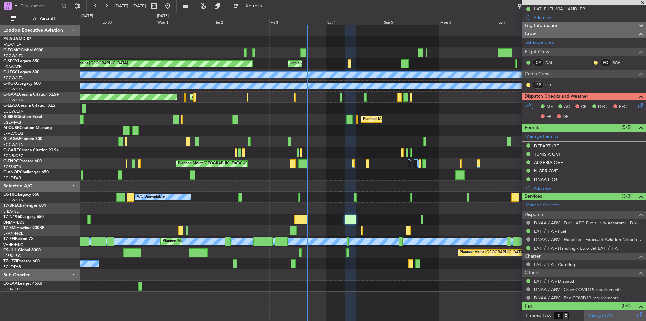
click at [605, 316] on link "Manage PAX" at bounding box center [601, 315] width 26 height 7
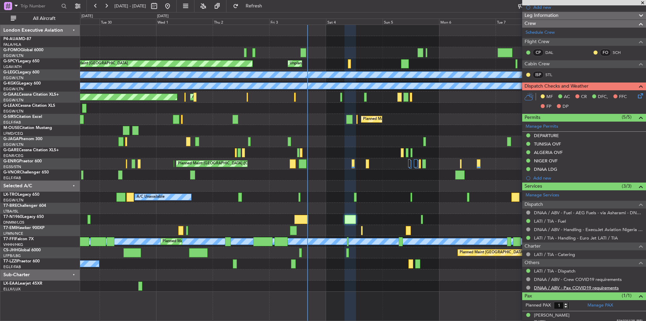
scroll to position [101, 0]
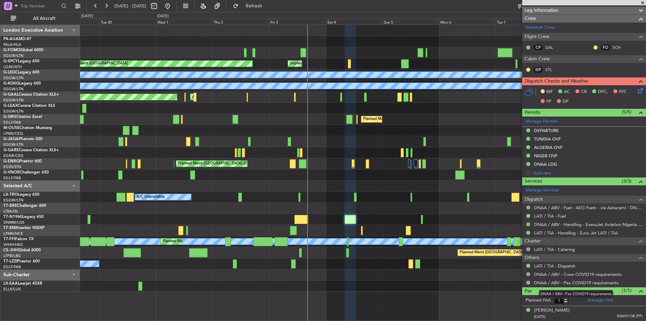
click at [598, 301] on mat-tooltip-component "DNAA / ABV - Pax COVID19 requirements" at bounding box center [576, 294] width 83 height 18
click at [594, 298] on link "Manage PAX" at bounding box center [601, 300] width 26 height 7
type input "6"
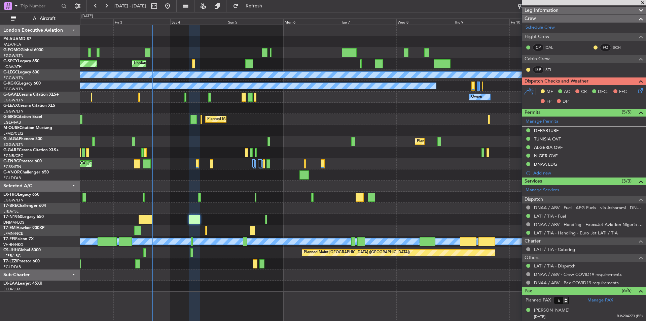
click at [299, 217] on div at bounding box center [363, 219] width 566 height 11
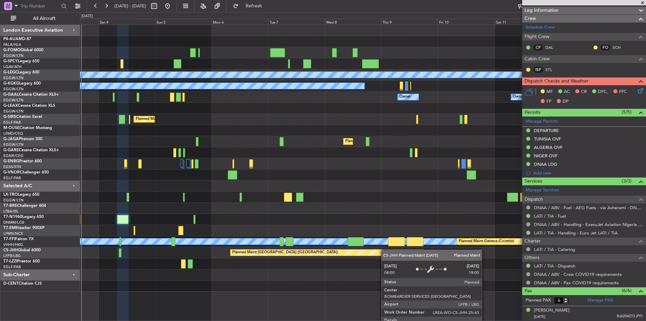
click at [383, 250] on div "Unplanned Maint [GEOGRAPHIC_DATA] Planned Maint [GEOGRAPHIC_DATA] A/C Unavailab…" at bounding box center [363, 158] width 566 height 267
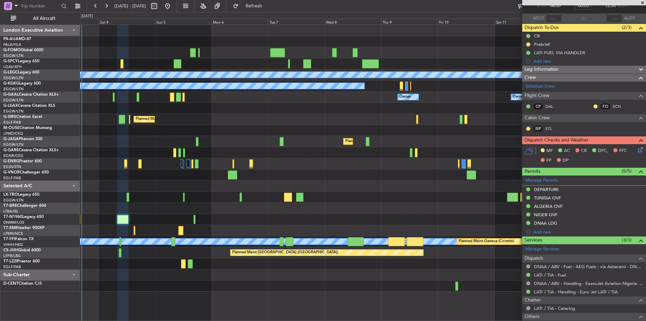
scroll to position [0, 0]
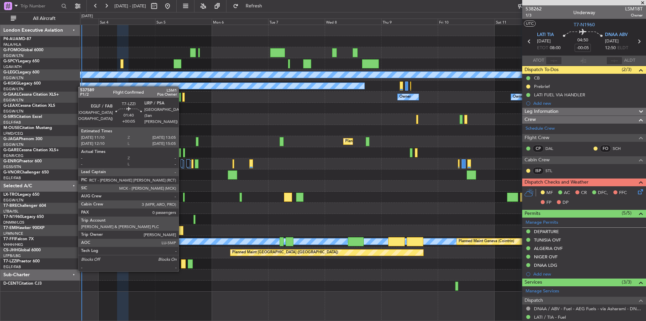
click at [182, 264] on div at bounding box center [183, 263] width 5 height 9
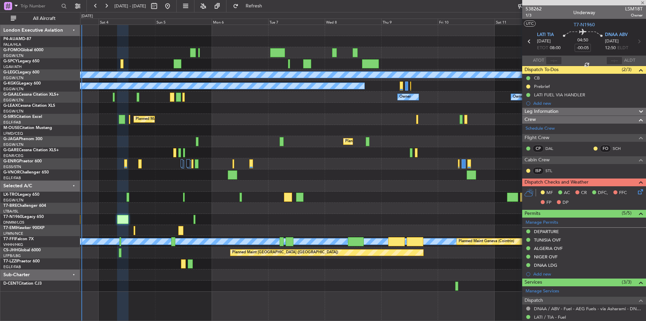
type input "+00:05"
type input "0"
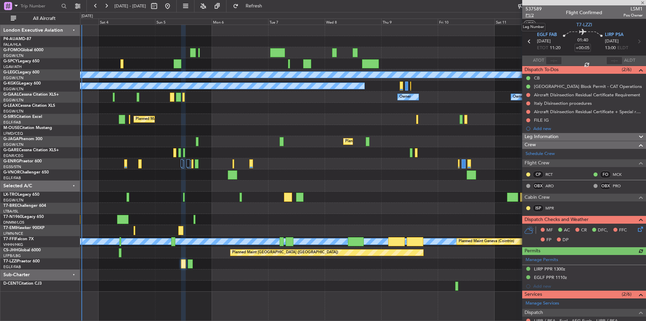
click at [530, 14] on span "P1/2" at bounding box center [534, 15] width 16 height 6
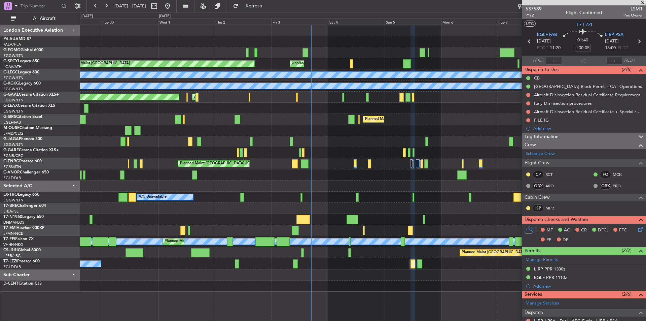
click at [340, 272] on div at bounding box center [363, 274] width 566 height 11
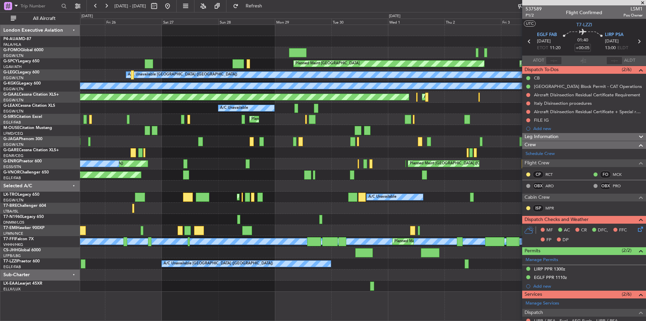
click at [366, 299] on div "Planned Maint [GEOGRAPHIC_DATA] ([GEOGRAPHIC_DATA]) Unplanned Maint [GEOGRAPHIC…" at bounding box center [363, 173] width 566 height 296
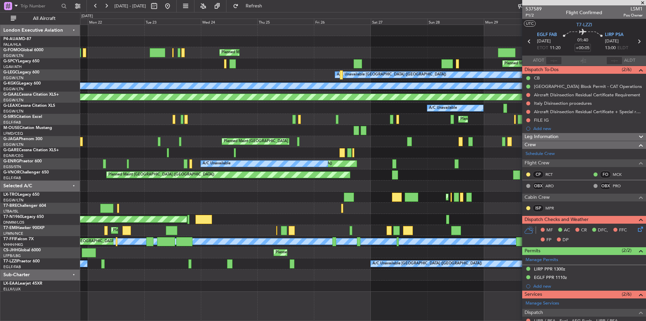
click at [374, 276] on div at bounding box center [363, 274] width 566 height 11
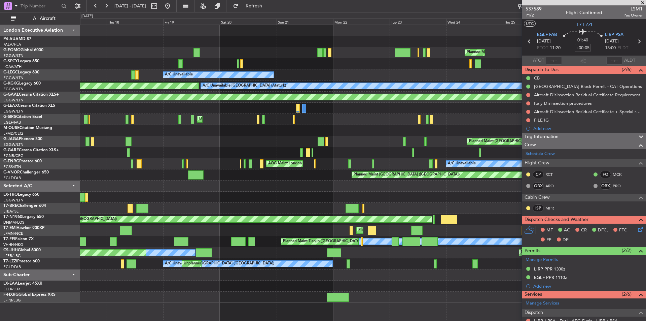
click at [376, 283] on div "Planned Maint [GEOGRAPHIC_DATA] ([GEOGRAPHIC_DATA]) Planned Maint [GEOGRAPHIC_D…" at bounding box center [363, 164] width 566 height 278
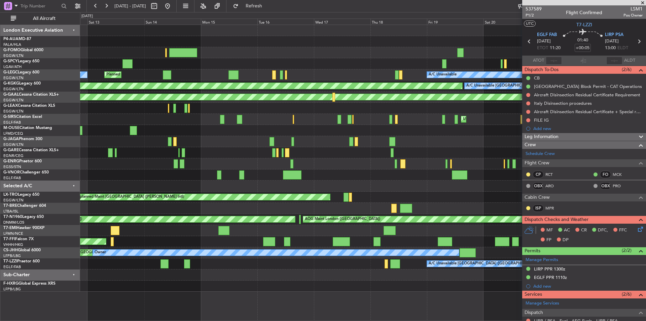
click at [362, 272] on div at bounding box center [363, 274] width 566 height 11
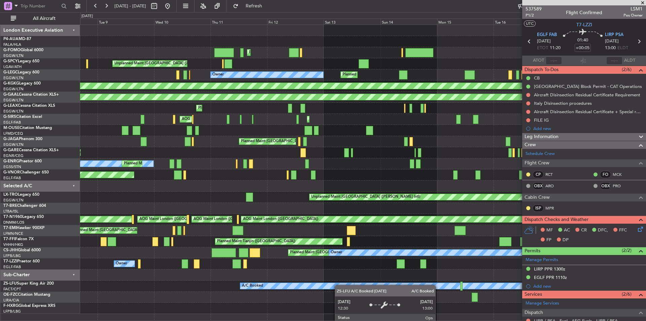
click at [339, 285] on div "Planned Maint [GEOGRAPHIC_DATA] ([GEOGRAPHIC_DATA]) Planned Maint [GEOGRAPHIC_D…" at bounding box center [363, 169] width 566 height 289
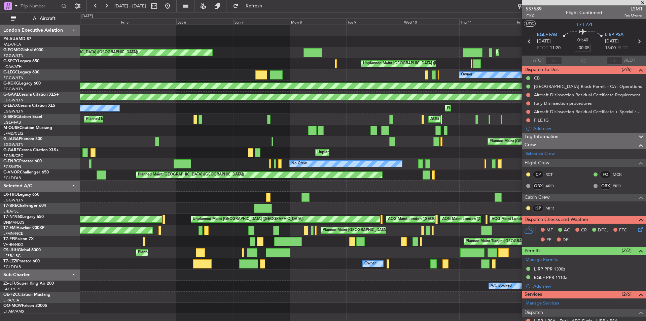
click at [379, 289] on div "A/C Booked A/C Booked" at bounding box center [363, 285] width 566 height 11
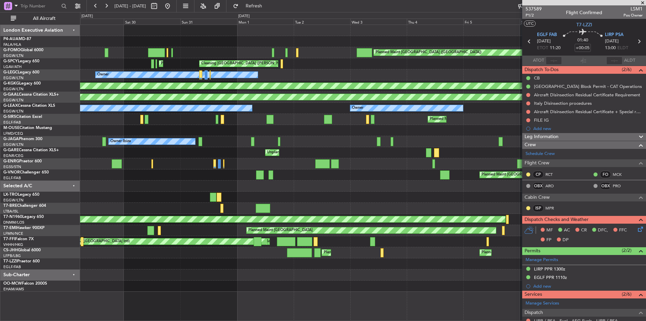
click at [484, 299] on div "Planned Maint [GEOGRAPHIC_DATA] ([GEOGRAPHIC_DATA]) Cleaning [GEOGRAPHIC_DATA] …" at bounding box center [363, 173] width 566 height 296
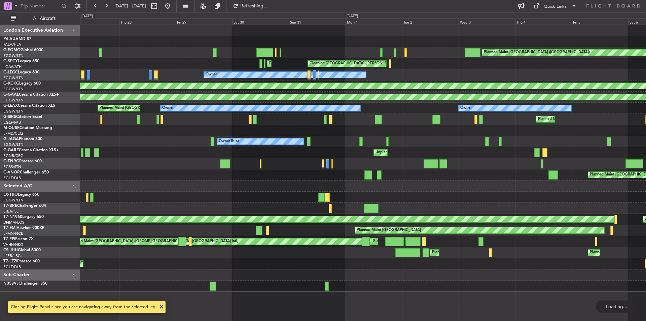
click at [355, 289] on div at bounding box center [363, 285] width 566 height 11
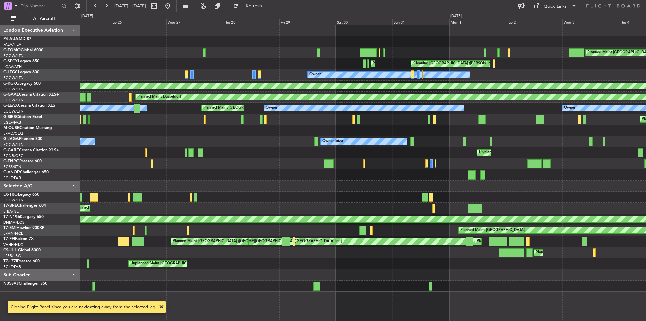
click at [311, 283] on div at bounding box center [363, 285] width 566 height 11
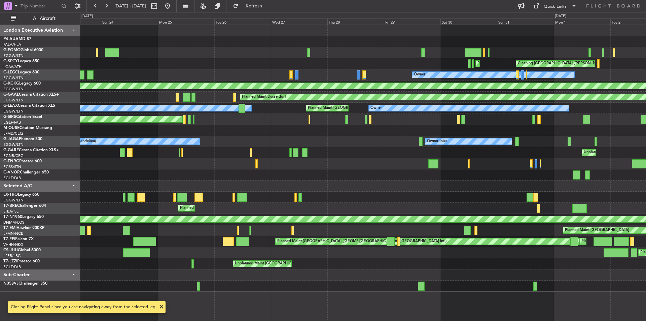
click at [306, 287] on div at bounding box center [363, 285] width 566 height 11
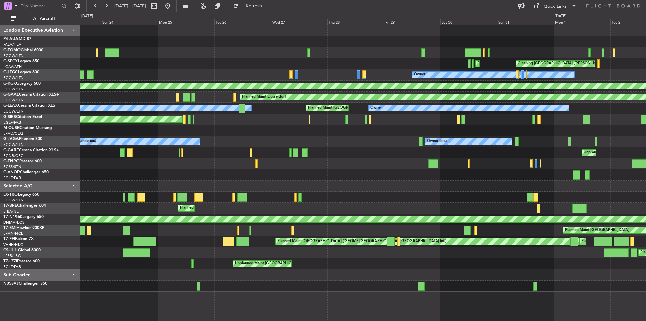
click at [8, 207] on div "Planned Maint [GEOGRAPHIC_DATA] ([GEOGRAPHIC_DATA]) Planned Maint [GEOGRAPHIC_D…" at bounding box center [323, 166] width 646 height 309
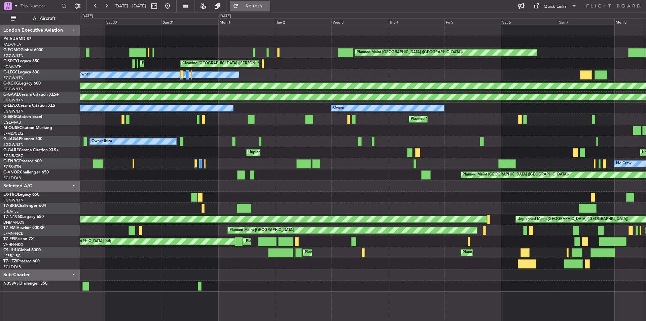
click at [268, 5] on span "Refresh" at bounding box center [254, 6] width 28 height 5
click at [173, 6] on button at bounding box center [167, 6] width 11 height 11
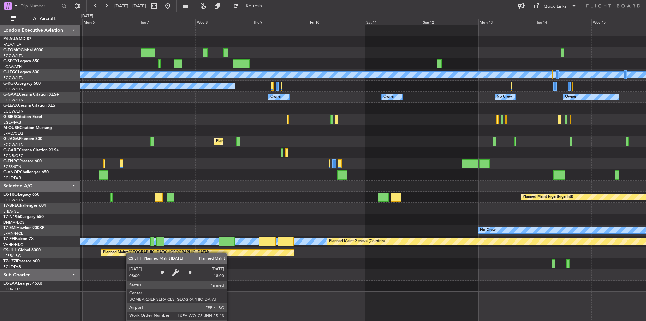
click at [115, 255] on div "Unplanned Maint [GEOGRAPHIC_DATA] A/C Unavailable [GEOGRAPHIC_DATA] ([GEOGRAPHI…" at bounding box center [363, 158] width 566 height 267
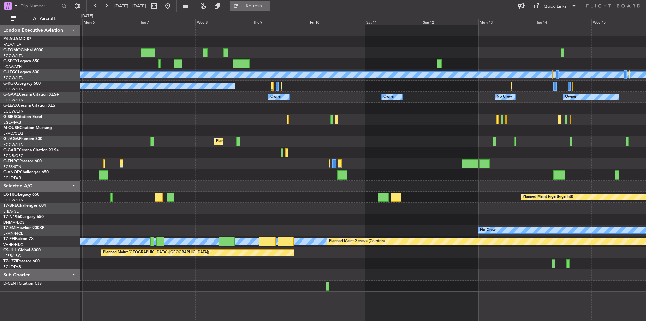
click at [267, 2] on button "Refresh" at bounding box center [250, 6] width 40 height 11
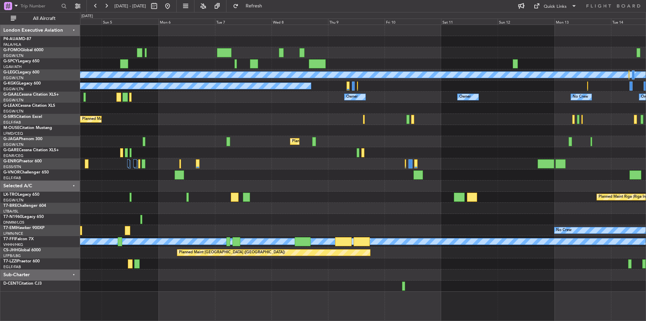
click at [288, 142] on div "Planned Maint [GEOGRAPHIC_DATA] ([GEOGRAPHIC_DATA])" at bounding box center [363, 141] width 566 height 11
click at [173, 3] on button at bounding box center [167, 6] width 11 height 11
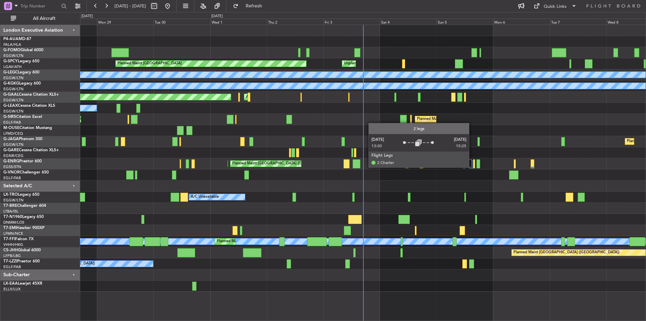
click at [472, 167] on div at bounding box center [471, 164] width 4 height 8
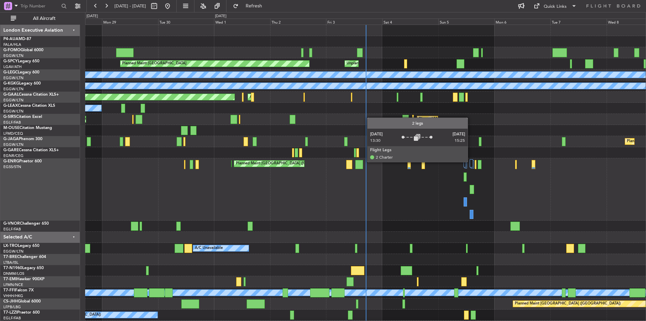
click at [471, 162] on div at bounding box center [472, 163] width 4 height 8
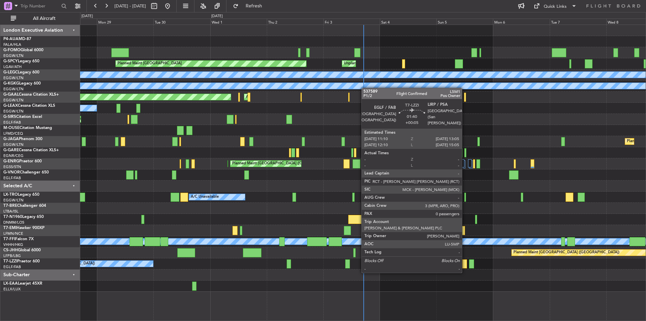
click at [465, 265] on div at bounding box center [465, 263] width 5 height 9
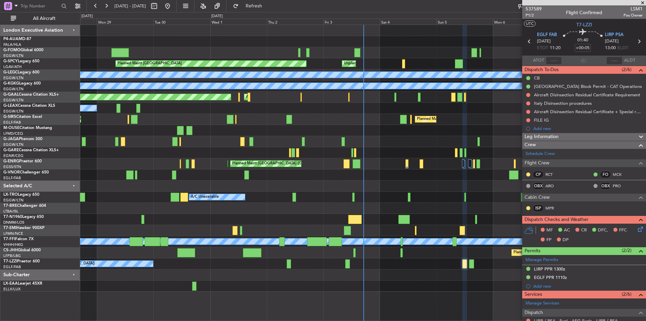
click at [269, 0] on fb-refresh-button "Refresh" at bounding box center [250, 6] width 47 height 12
click at [268, 6] on span "Refresh" at bounding box center [254, 6] width 28 height 5
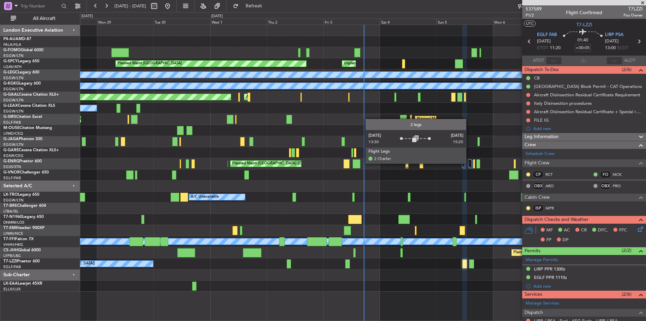
click at [469, 163] on div at bounding box center [470, 163] width 4 height 8
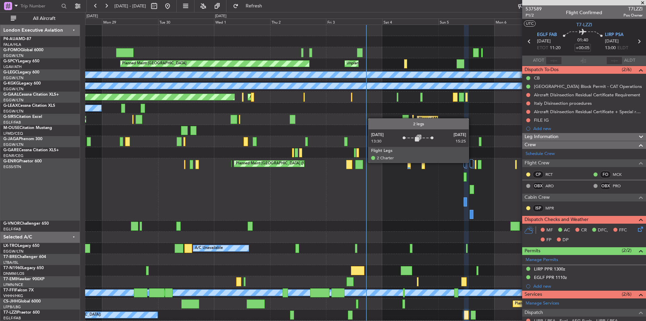
click at [472, 162] on div at bounding box center [472, 163] width 4 height 8
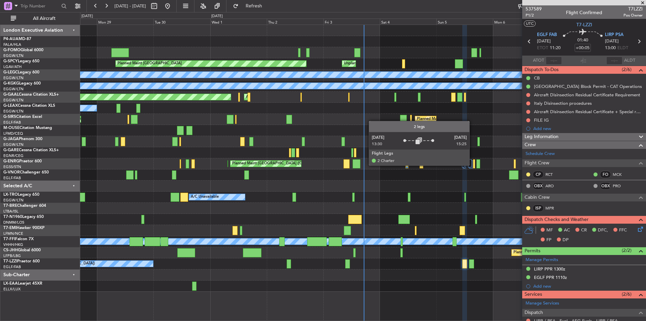
click at [473, 165] on div at bounding box center [471, 164] width 4 height 8
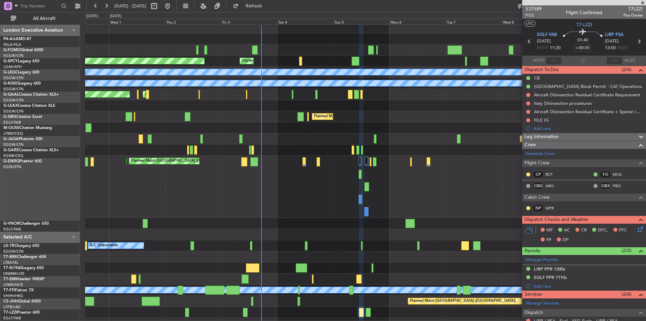
scroll to position [3, 0]
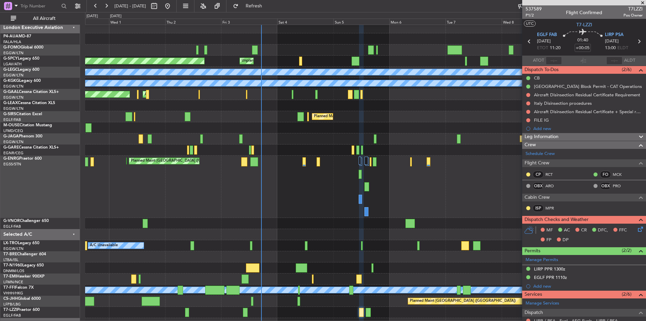
click at [402, 172] on div "Planned Maint [GEOGRAPHIC_DATA] ([GEOGRAPHIC_DATA]) Planned Maint [GEOGRAPHIC_D…" at bounding box center [365, 187] width 561 height 62
click at [531, 15] on span "P1/2" at bounding box center [534, 15] width 16 height 6
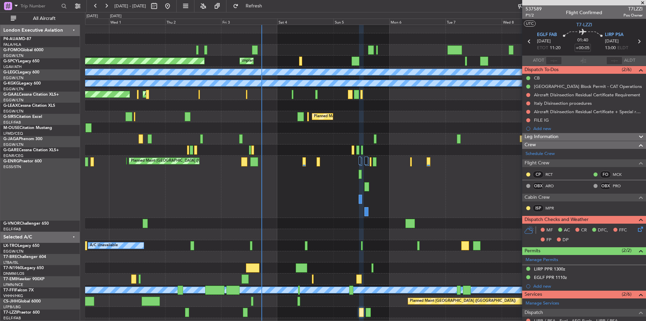
scroll to position [3, 0]
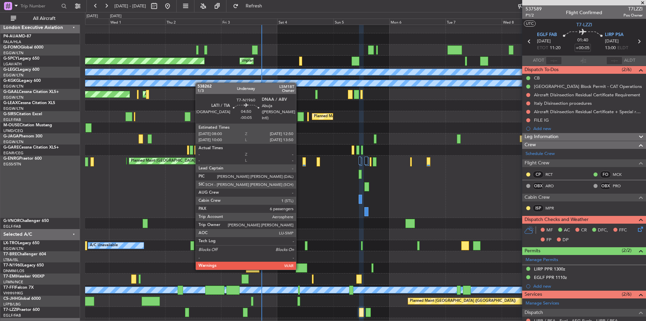
click at [299, 268] on div at bounding box center [301, 267] width 11 height 9
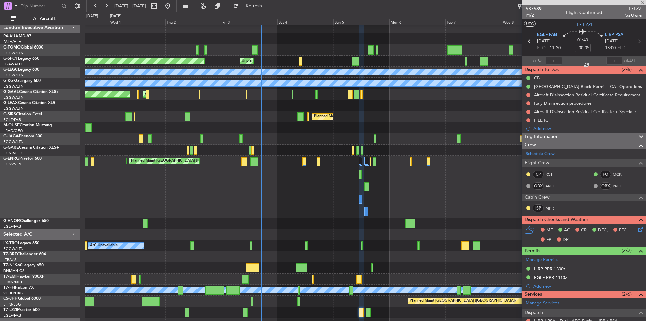
type input "-00:05"
type input "6"
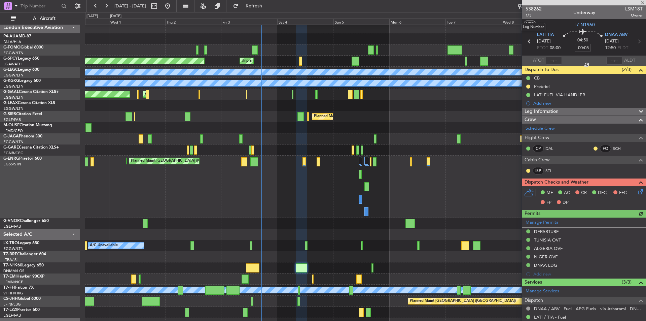
click at [532, 17] on span "1/3" at bounding box center [534, 15] width 16 height 6
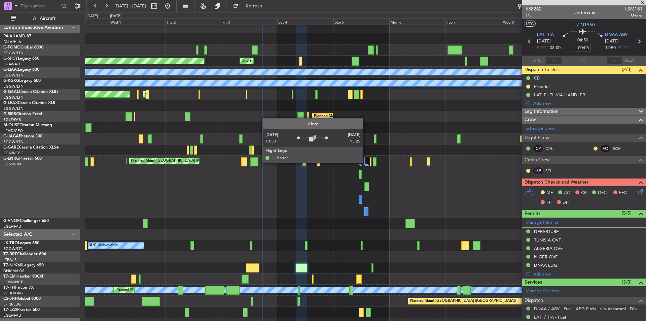
click at [366, 162] on div at bounding box center [367, 161] width 4 height 8
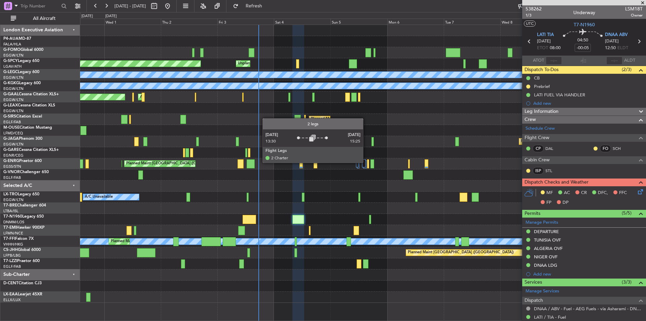
scroll to position [0, 0]
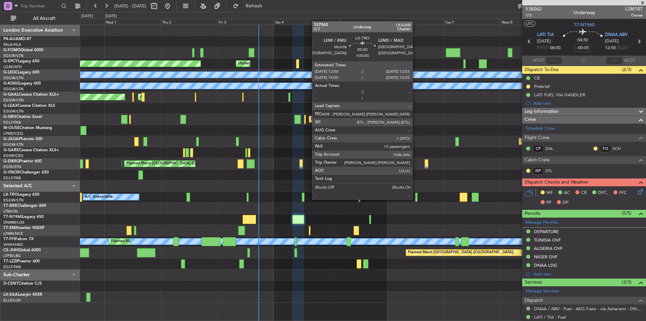
click at [416, 199] on div at bounding box center [416, 197] width 2 height 9
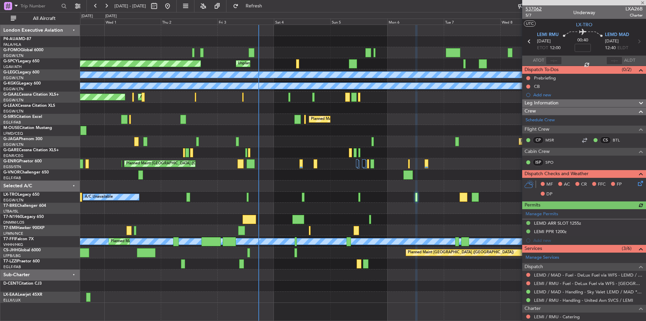
click at [529, 7] on span "537062" at bounding box center [534, 8] width 16 height 7
click at [642, 5] on span at bounding box center [643, 3] width 7 height 6
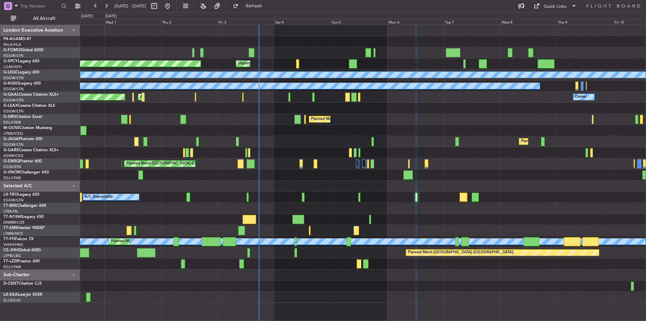
type input "0"
click at [305, 196] on div "A/C Unavailable Planned Maint London (Luton)" at bounding box center [363, 197] width 566 height 11
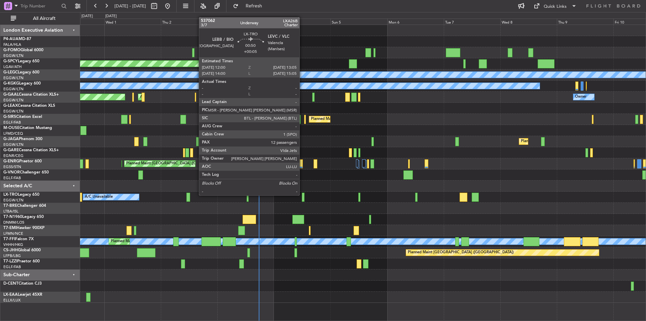
click at [303, 195] on div at bounding box center [303, 197] width 3 height 9
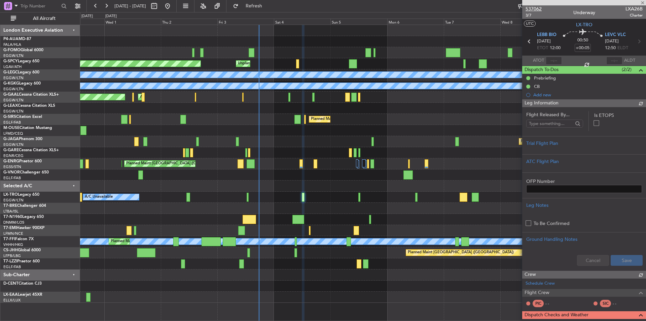
click at [536, 10] on span "537062" at bounding box center [534, 8] width 16 height 7
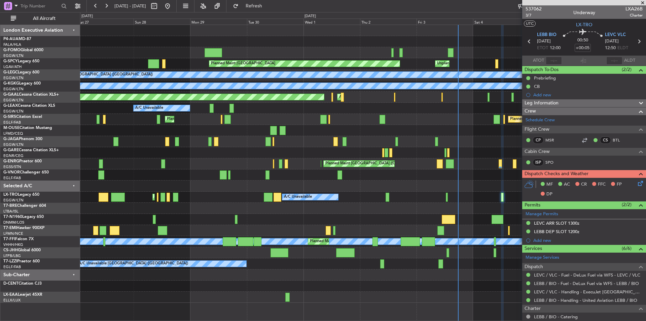
click at [387, 186] on div "Planned Maint London (Luton) Planned Maint Bremen Unplanned Maint Bremen A/C Un…" at bounding box center [363, 164] width 566 height 278
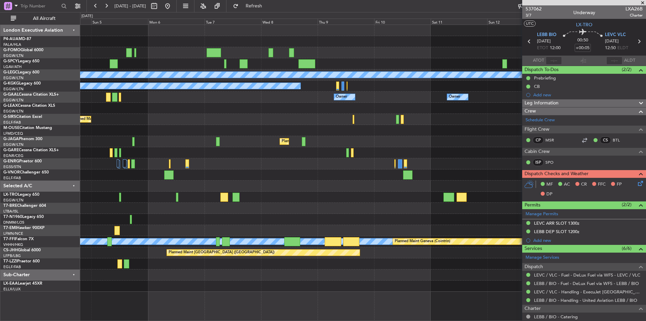
click at [59, 211] on div "Unplanned Maint Bremen Planned Maint Bremen A/C Unavailable London (Luton) A/C …" at bounding box center [323, 166] width 646 height 309
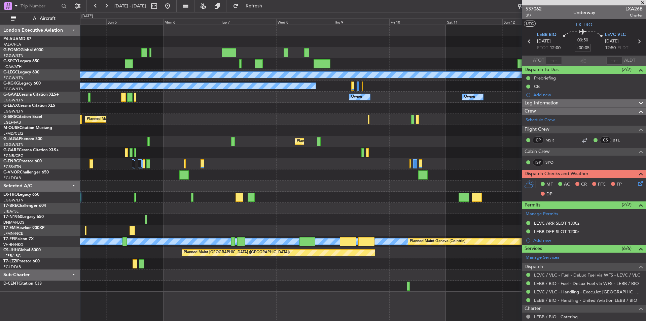
click at [288, 299] on div "Unplanned Maint Bremen Planned Maint Bremen A/C Unavailable London (Luton) A/C …" at bounding box center [363, 173] width 566 height 296
drag, startPoint x: 97, startPoint y: 5, endPoint x: 105, endPoint y: 3, distance: 7.9
click at [98, 4] on button at bounding box center [95, 6] width 11 height 11
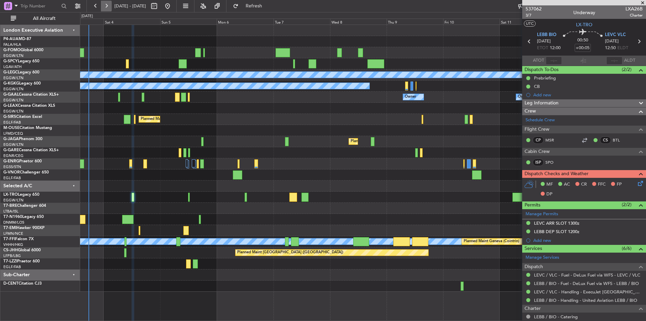
click at [106, 3] on button at bounding box center [106, 6] width 11 height 11
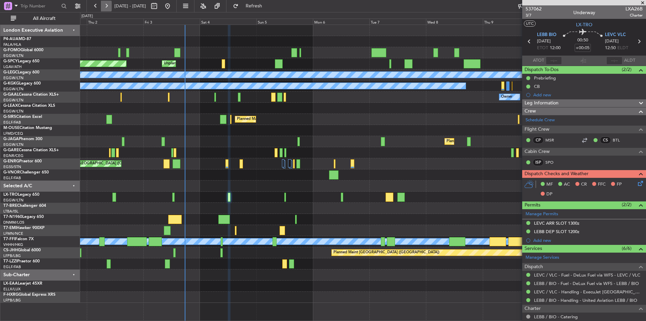
click at [106, 3] on button at bounding box center [106, 6] width 11 height 11
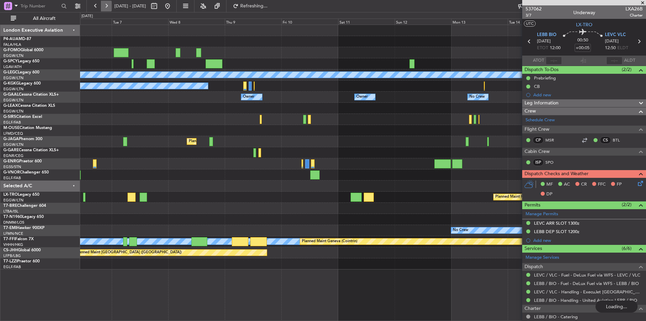
click at [106, 3] on button at bounding box center [106, 6] width 11 height 11
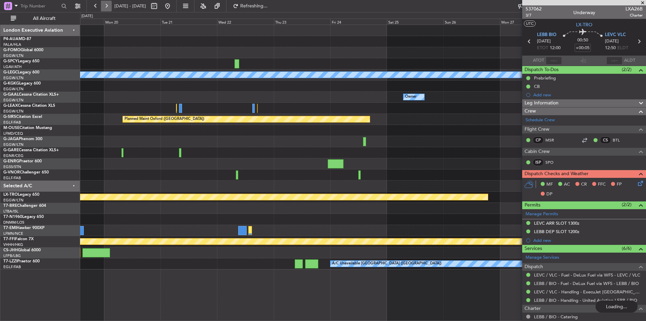
click at [106, 3] on button at bounding box center [106, 6] width 11 height 11
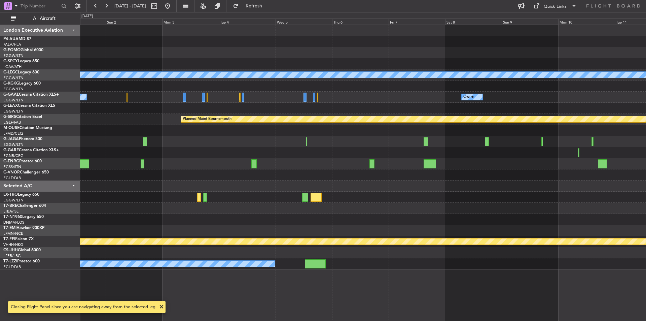
click at [268, 168] on div "A/C Unavailable London (Luton) Owner Owner Owner Planned Maint Bournemouth Plan…" at bounding box center [363, 147] width 566 height 244
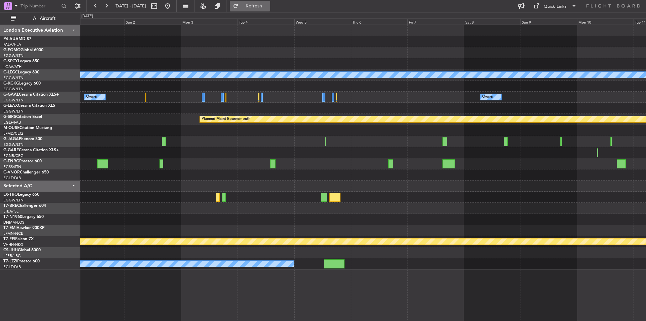
click at [264, 2] on button "Refresh" at bounding box center [250, 6] width 40 height 11
click at [173, 7] on button at bounding box center [167, 6] width 11 height 11
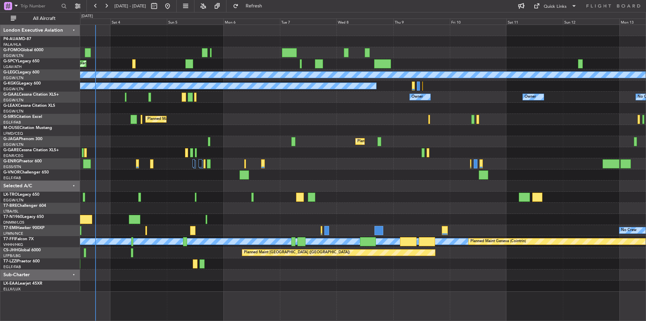
click at [152, 278] on div at bounding box center [363, 274] width 566 height 11
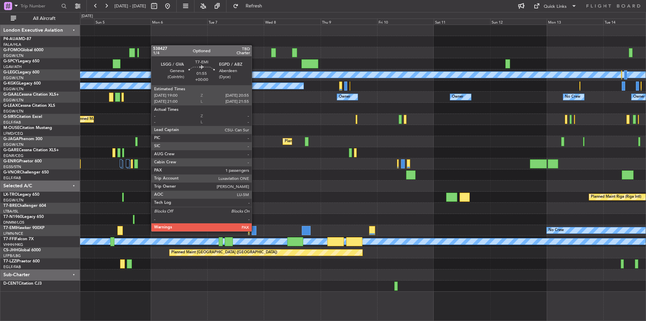
click at [255, 231] on div at bounding box center [254, 230] width 5 height 9
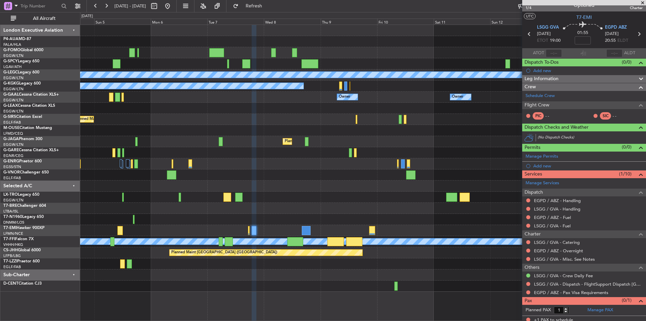
scroll to position [10, 0]
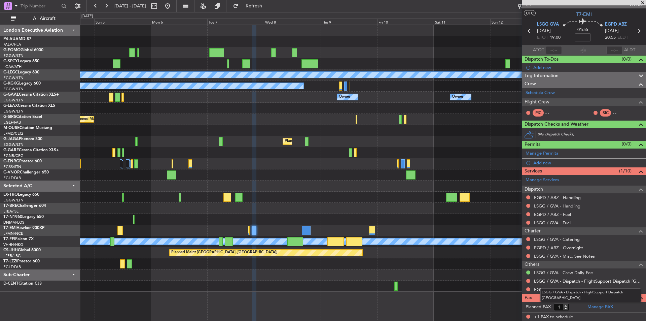
click at [578, 279] on link "LSGG / GVA - Dispatch - FlightSupport Dispatch UK" at bounding box center [588, 281] width 109 height 6
click at [173, 7] on button at bounding box center [167, 6] width 11 height 11
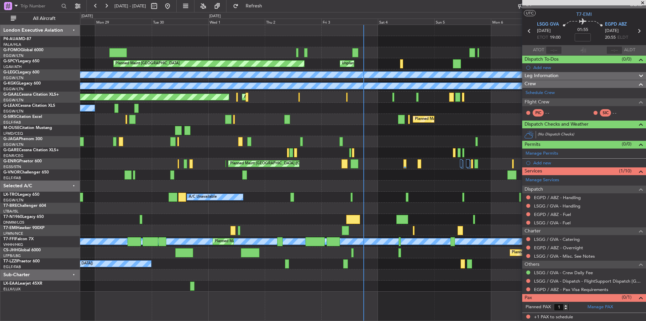
click at [644, 1] on span at bounding box center [643, 3] width 7 height 6
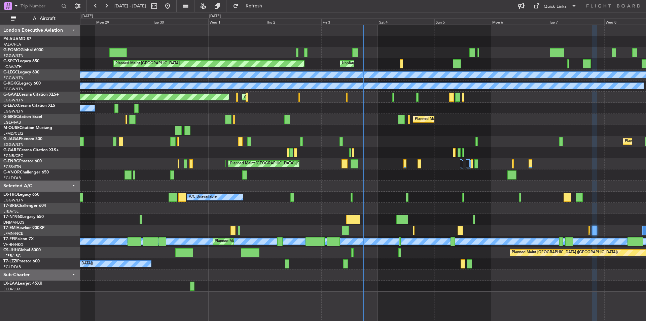
type input "0"
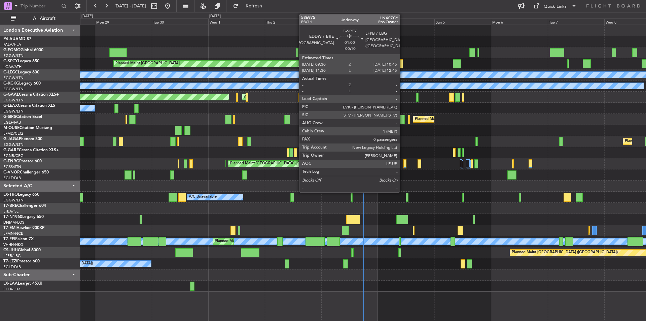
click at [403, 63] on div at bounding box center [401, 63] width 3 height 9
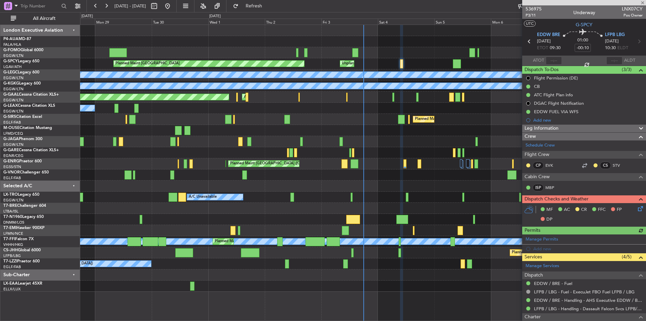
scroll to position [69, 0]
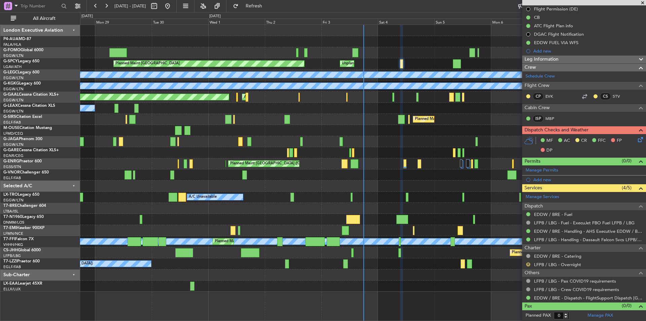
click at [527, 265] on button "R" at bounding box center [528, 264] width 4 height 4
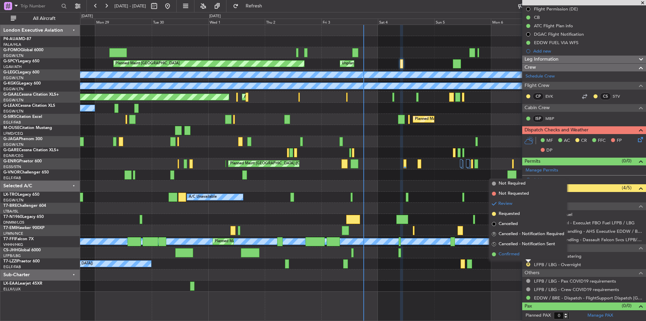
click at [516, 251] on span "Confirmed" at bounding box center [509, 254] width 21 height 7
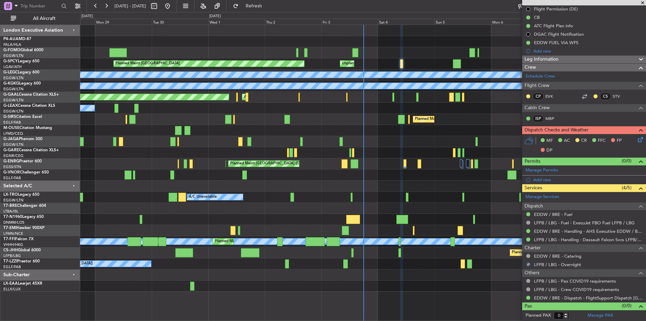
click at [641, 3] on span at bounding box center [643, 3] width 7 height 6
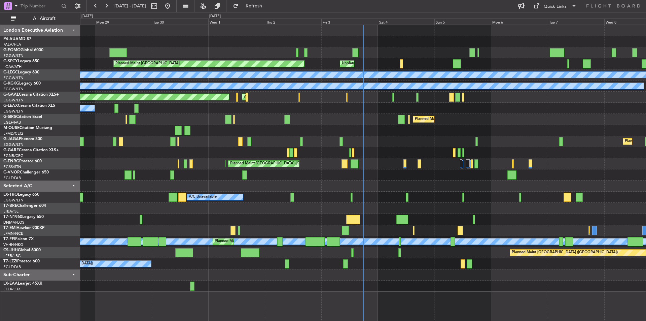
scroll to position [0, 0]
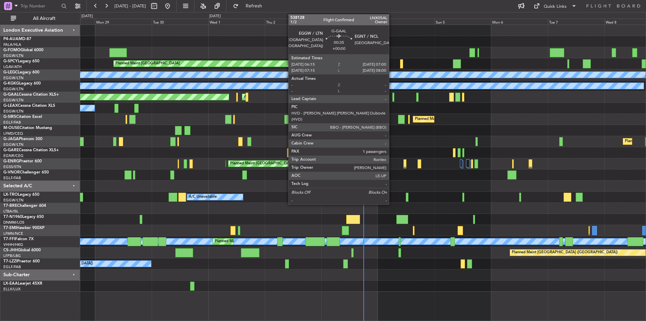
click at [392, 97] on div at bounding box center [393, 97] width 2 height 9
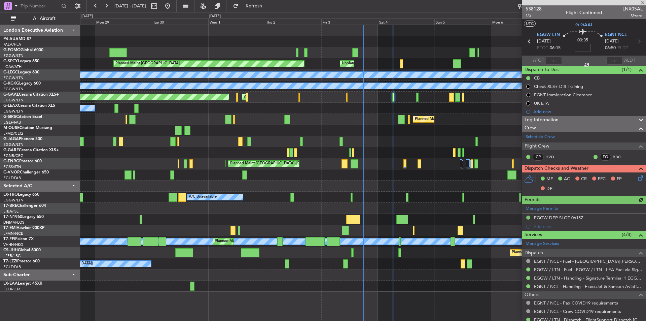
scroll to position [37, 0]
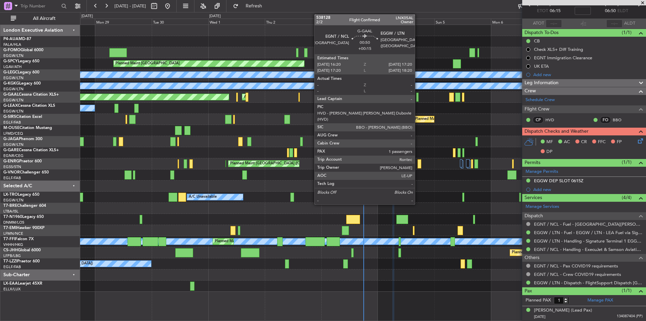
click at [418, 97] on div at bounding box center [417, 97] width 3 height 9
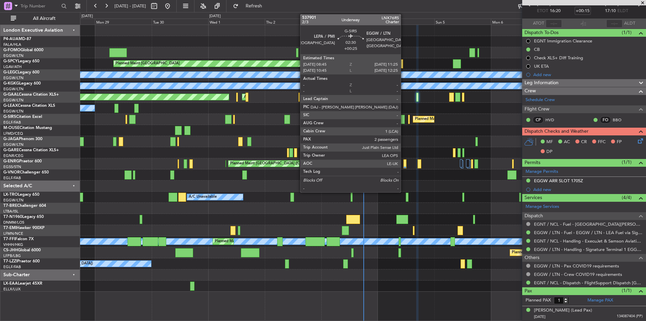
click at [404, 118] on div at bounding box center [401, 119] width 6 height 9
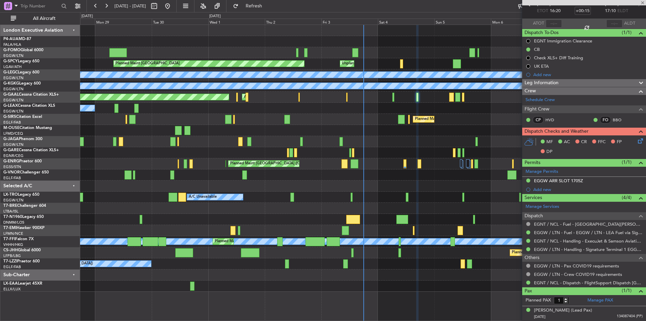
type input "+00:25"
type input "2"
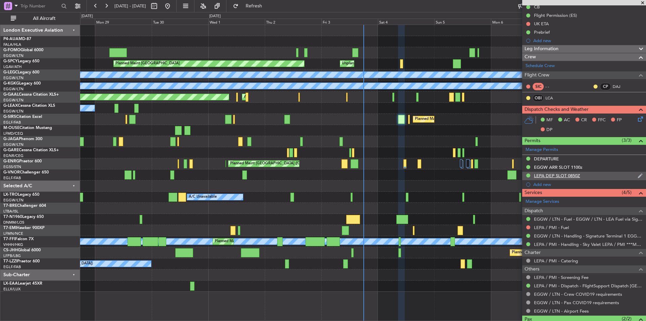
scroll to position [114, 0]
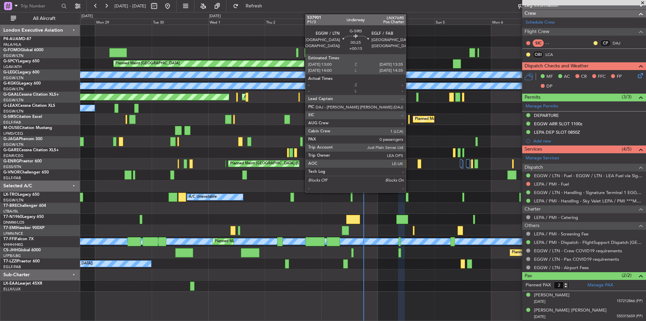
click at [409, 117] on div at bounding box center [409, 119] width 2 height 9
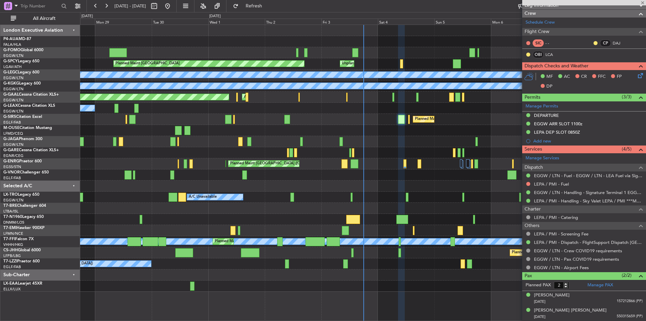
type input "+00:15"
type input "0"
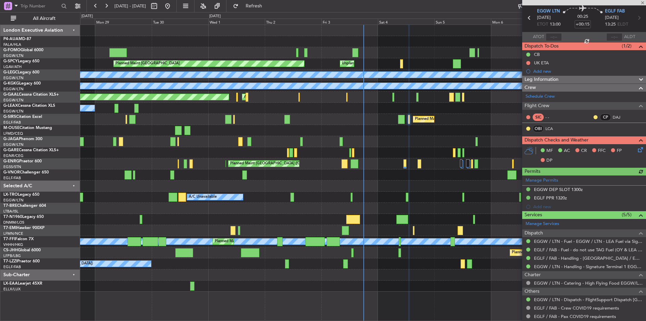
scroll to position [42, 0]
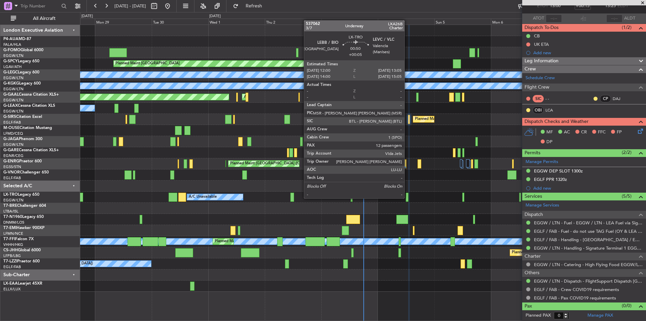
click at [408, 198] on div at bounding box center [407, 197] width 3 height 9
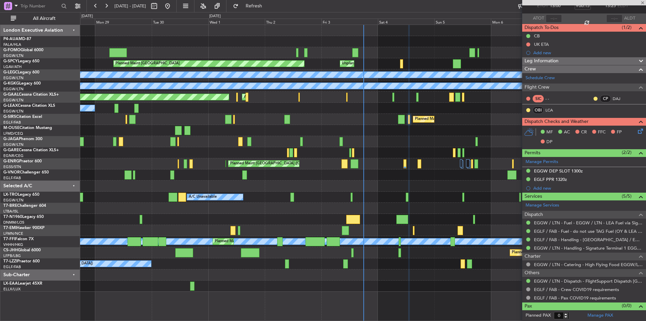
type input "+00:05"
type input "12"
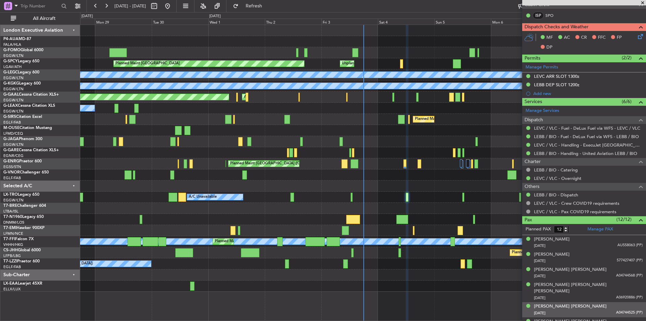
scroll to position [40, 0]
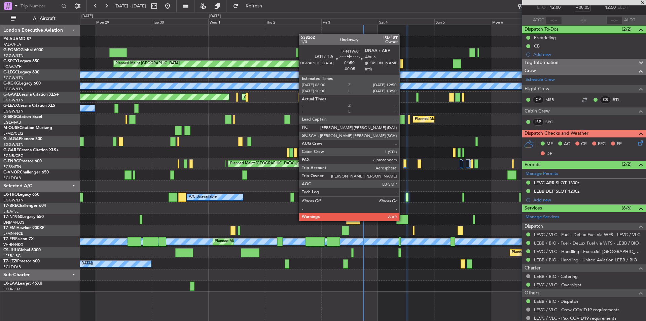
click at [403, 219] on div at bounding box center [402, 219] width 11 height 9
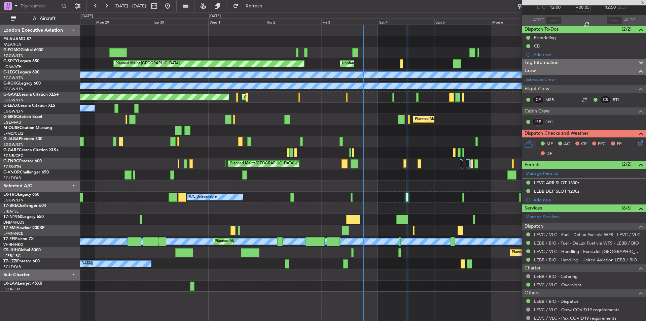
type input "-00:05"
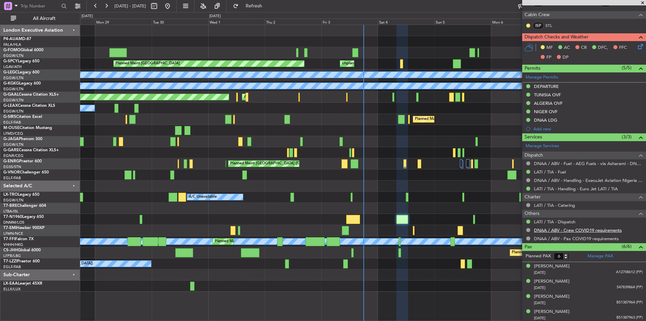
scroll to position [177, 0]
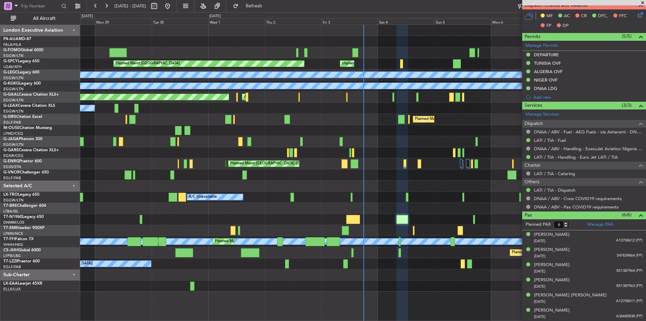
click at [644, 3] on span at bounding box center [643, 3] width 7 height 6
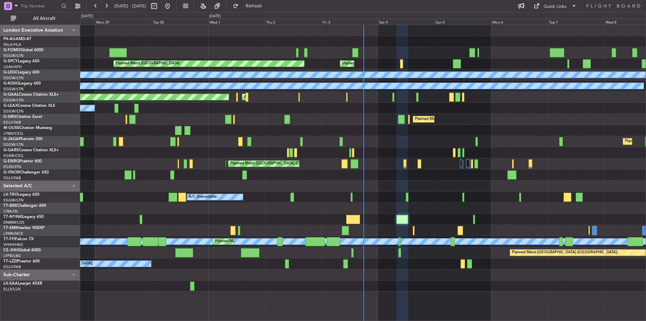
type input "0"
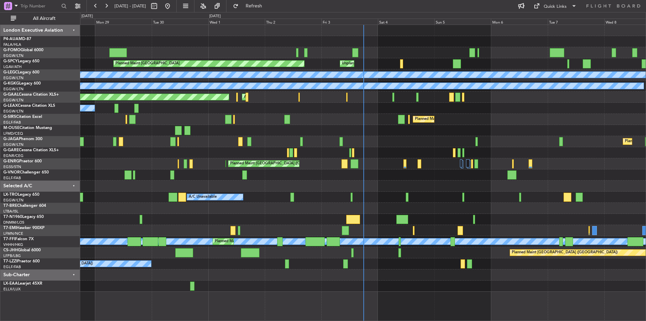
scroll to position [0, 0]
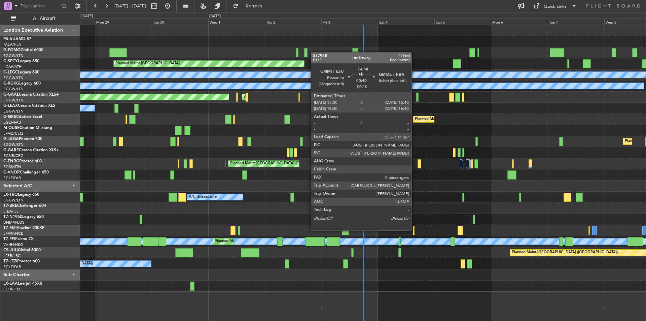
click at [415, 230] on div at bounding box center [414, 230] width 2 height 9
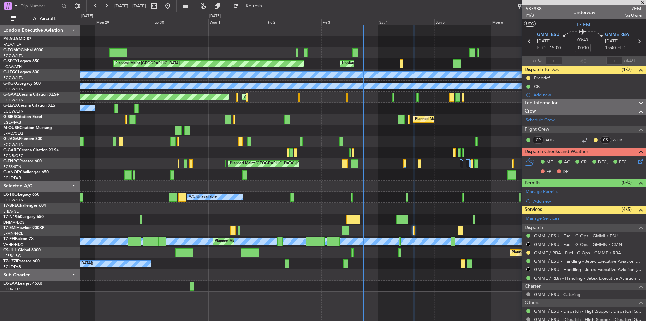
click at [645, 3] on span at bounding box center [643, 3] width 7 height 6
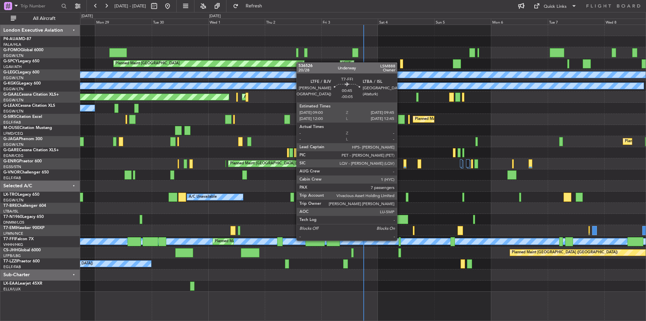
click at [400, 240] on div at bounding box center [400, 241] width 2 height 9
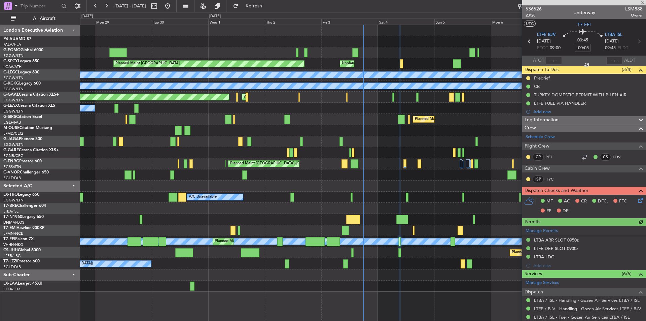
scroll to position [192, 0]
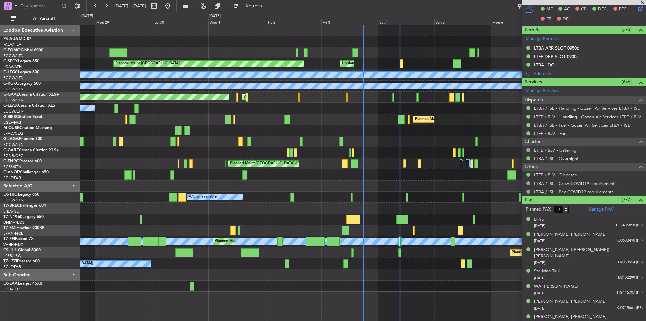
click at [643, 0] on span at bounding box center [643, 3] width 7 height 6
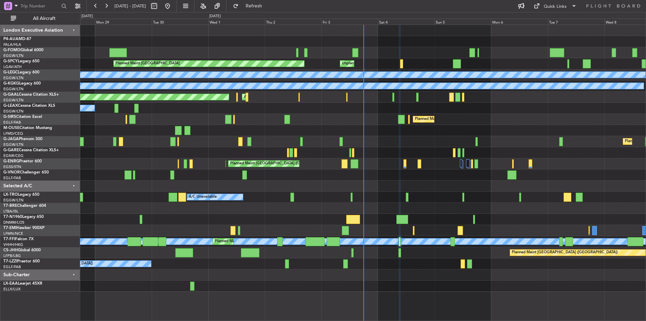
type input "0"
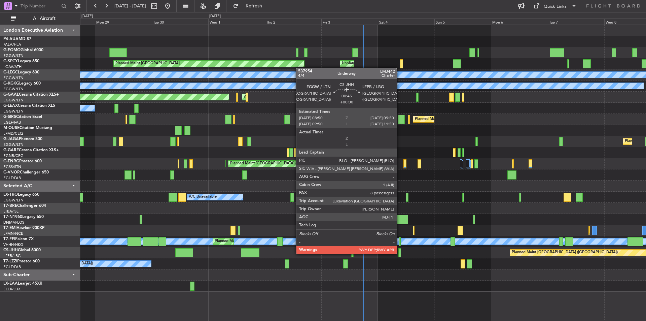
click at [400, 253] on div at bounding box center [400, 252] width 3 height 9
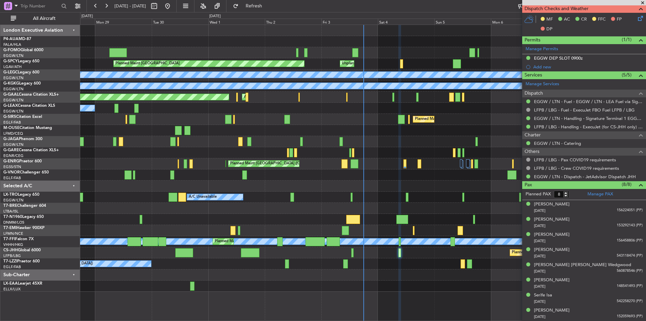
scroll to position [12, 0]
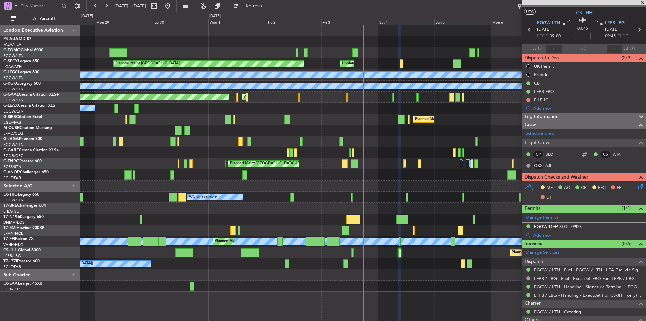
click at [642, 2] on span at bounding box center [643, 3] width 7 height 6
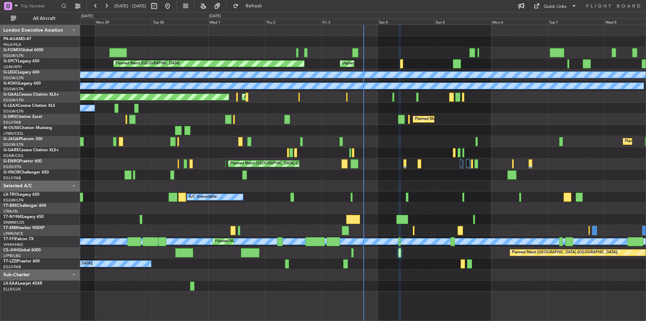
type input "0"
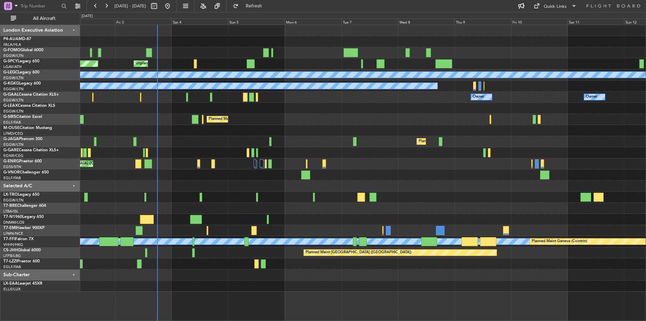
click at [348, 249] on div "Planned Maint Bremen Unplanned Maint Bremen A/C Unavailable London (Luton) A/C …" at bounding box center [363, 158] width 566 height 267
click at [251, 265] on div "A/C Unavailable [GEOGRAPHIC_DATA] ([GEOGRAPHIC_DATA])" at bounding box center [363, 263] width 566 height 11
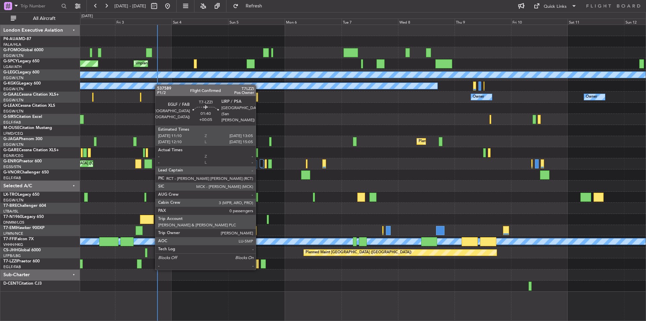
click at [259, 262] on div at bounding box center [256, 263] width 5 height 9
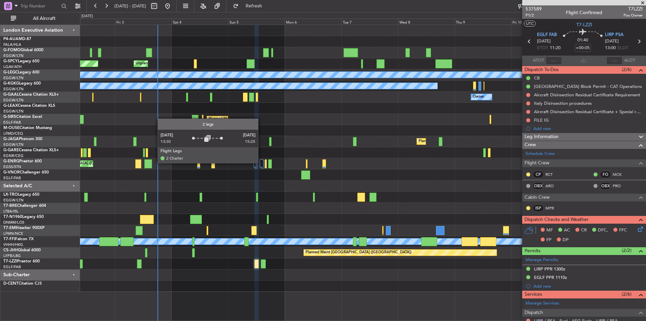
click at [261, 163] on div at bounding box center [262, 163] width 4 height 8
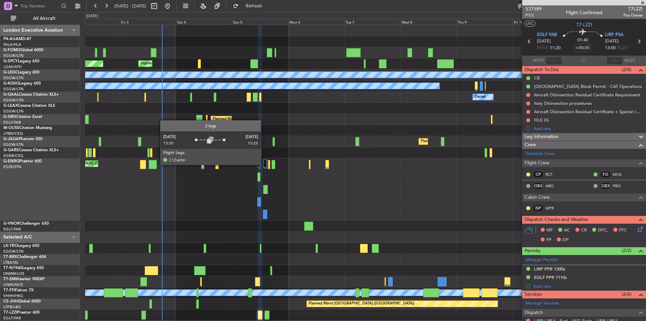
click at [264, 164] on div at bounding box center [265, 163] width 4 height 8
